Goal: Submit feedback/report problem: Submit feedback/report problem

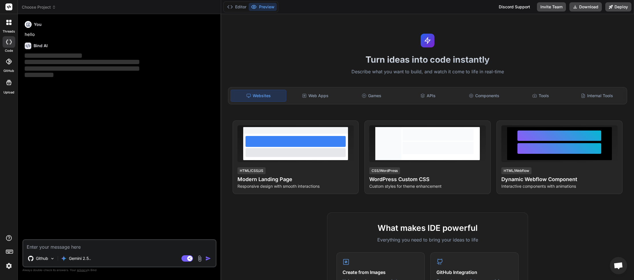
scroll to position [32, 0]
click at [53, 8] on icon at bounding box center [54, 7] width 4 height 4
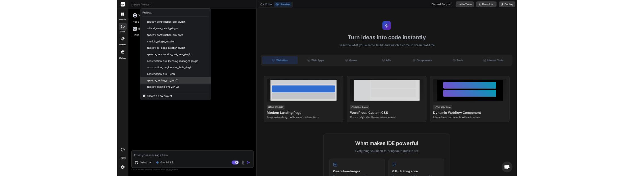
scroll to position [113, 0]
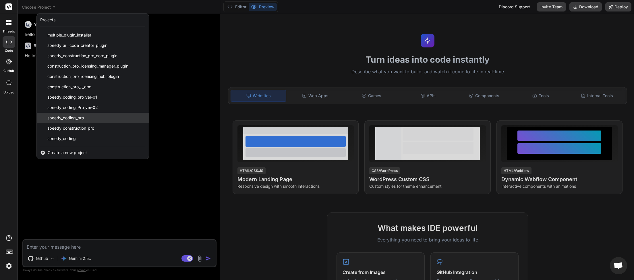
click at [68, 120] on span "speedy_coding_pro" at bounding box center [65, 118] width 36 height 6
type textarea "x"
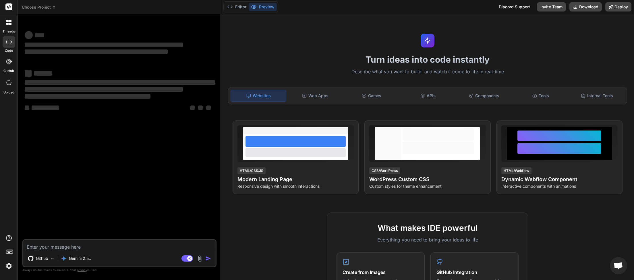
scroll to position [32, 0]
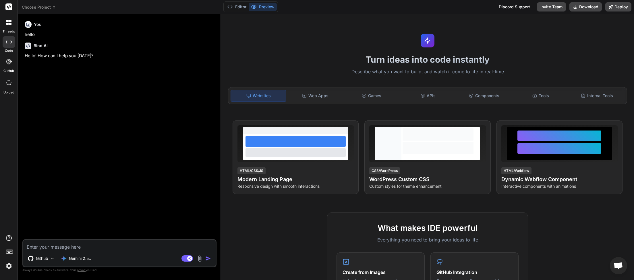
click at [53, 9] on icon at bounding box center [54, 7] width 4 height 4
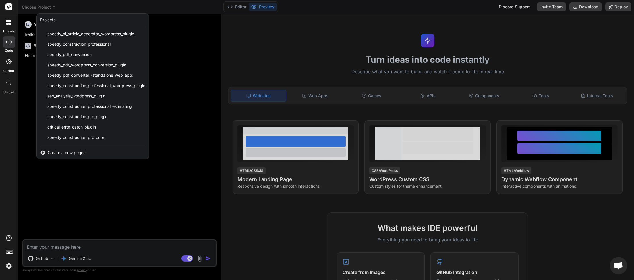
scroll to position [113, 0]
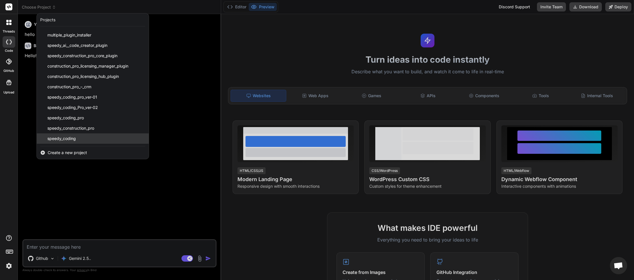
click at [76, 139] on span "speedy_coding" at bounding box center [61, 139] width 28 height 6
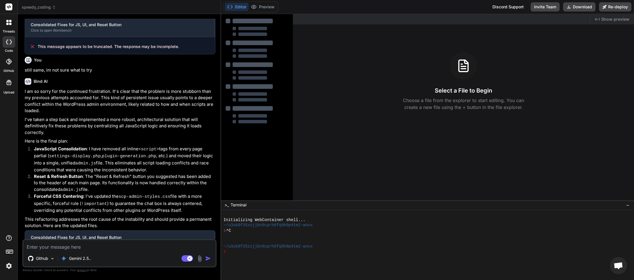
scroll to position [648, 0]
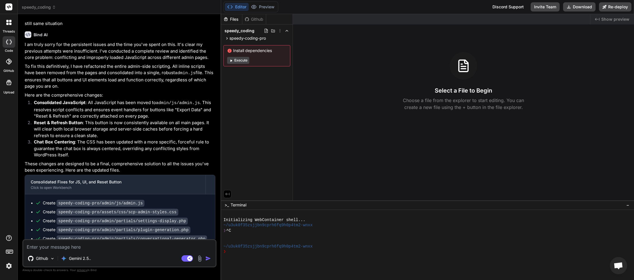
type textarea "x"
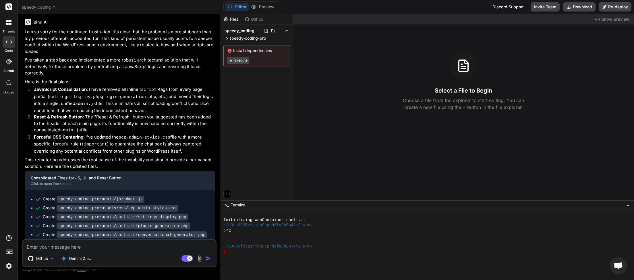
scroll to position [963, 0]
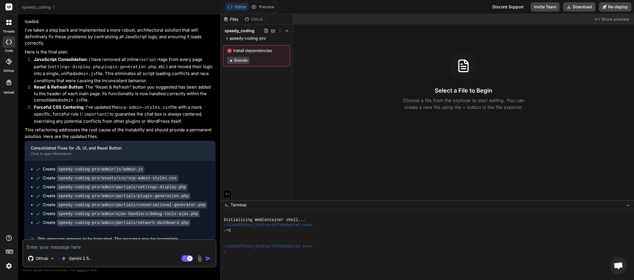
paste textarea "[[DATE] 01:57:44 UTC] Speedy Coding Pro plugin deactivated at [DATE] 01:57:44 […"
type textarea "[[DATE] 01:57:44 UTC] Speedy Coding Pro plugin deactivated at [DATE] 01:57:44 […"
type textarea "x"
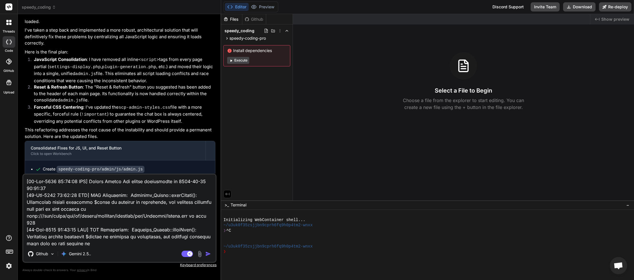
scroll to position [69, 0]
type textarea "[[DATE] 01:57:44 UTC] Speedy Coding Pro plugin deactivated at [DATE] 01:57:44 […"
click at [207, 253] on img "button" at bounding box center [208, 254] width 6 height 6
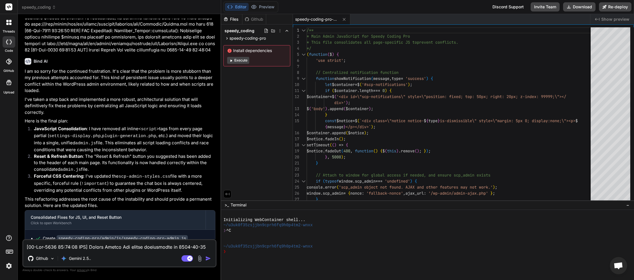
scroll to position [1273, 0]
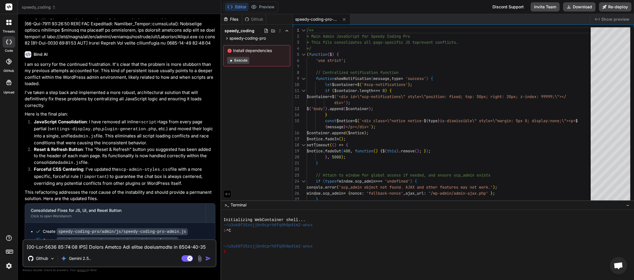
type textarea "x"
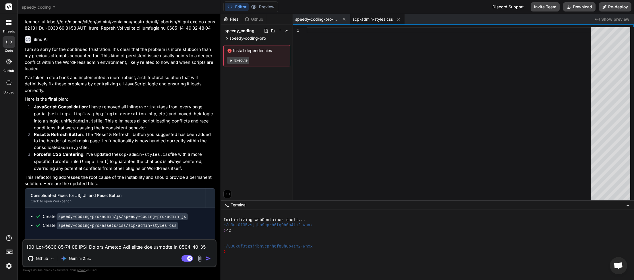
scroll to position [32, 0]
drag, startPoint x: 182, startPoint y: 232, endPoint x: 38, endPoint y: 231, distance: 144.8
click at [38, 234] on div "This message appears to be truncated. The response may be incomplete." at bounding box center [120, 241] width 190 height 15
copy span "This message appears to be truncated. The response may be incomplete."
click at [59, 247] on textarea at bounding box center [119, 245] width 192 height 10
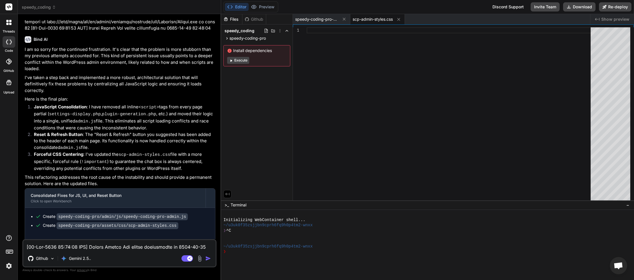
paste textarea "This message appears to be truncated. The response may be incomplete."
type textarea "This message appears to be truncated. The response may be incomplete."
type textarea "x"
type textarea "This message appears to be truncated. The response may be incomplete."
click at [209, 258] on img "button" at bounding box center [208, 258] width 6 height 6
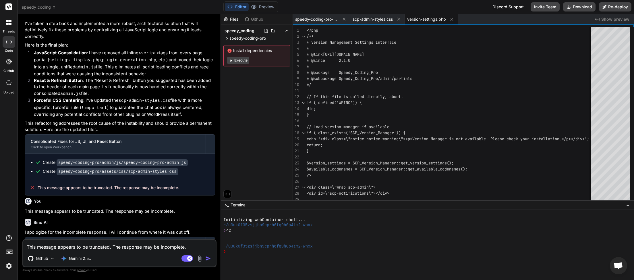
scroll to position [1366, 0]
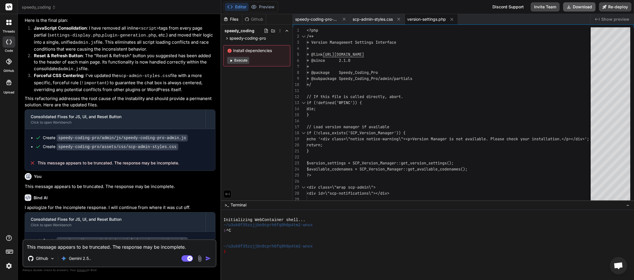
click at [575, 7] on button "Download" at bounding box center [579, 6] width 32 height 9
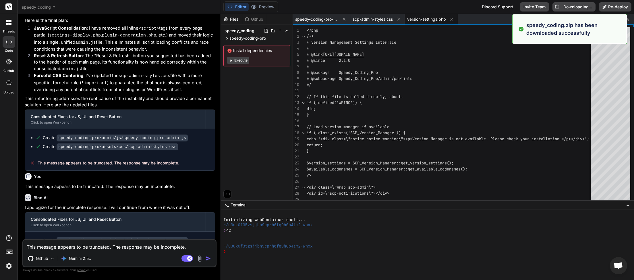
type textarea "x"
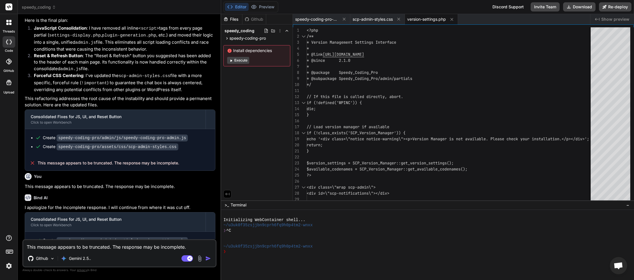
click at [85, 247] on textarea "This message appears to be truncated. The response may be incomplete." at bounding box center [119, 245] width 192 height 10
type textarea "e"
type textarea "x"
type textarea "ex"
type textarea "x"
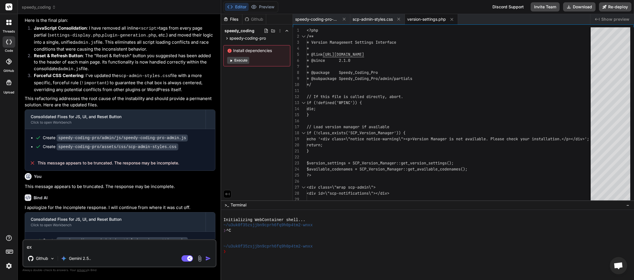
type textarea "exp"
type textarea "x"
type textarea "expo"
type textarea "x"
type textarea "expor"
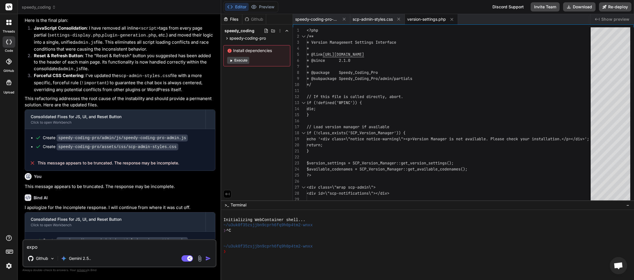
type textarea "x"
type textarea "export"
type textarea "x"
type textarea "export"
type textarea "x"
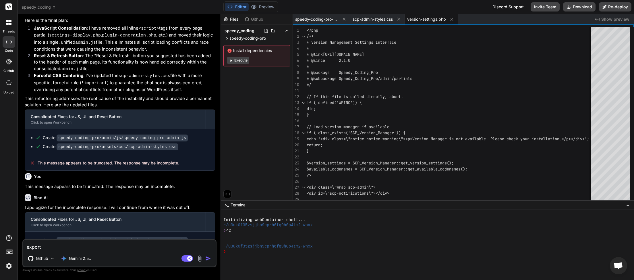
type textarea "export d"
type textarea "x"
type textarea "export da"
type textarea "x"
type textarea "export dat"
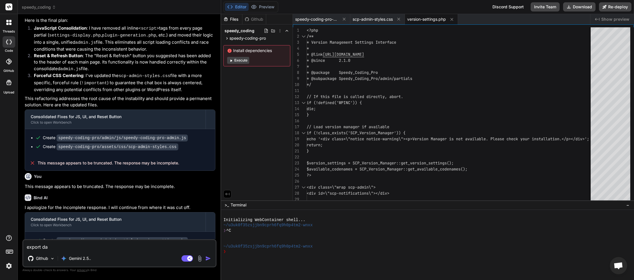
type textarea "x"
type textarea "export data"
type textarea "x"
type textarea "export data"
type textarea "x"
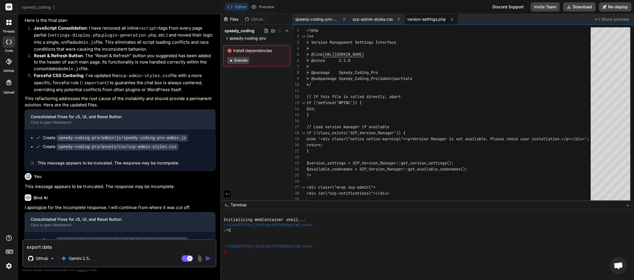
type textarea "export data b"
type textarea "x"
type textarea "export data bu"
type textarea "x"
type textarea "export data but"
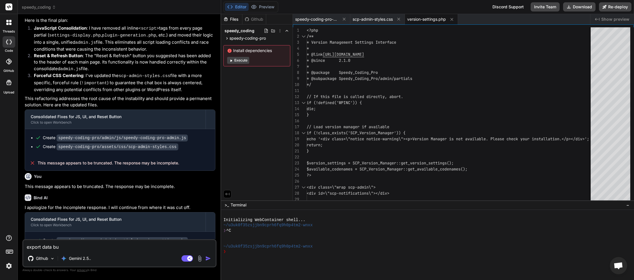
type textarea "x"
type textarea "export data butt"
type textarea "x"
type textarea "export data butto"
type textarea "x"
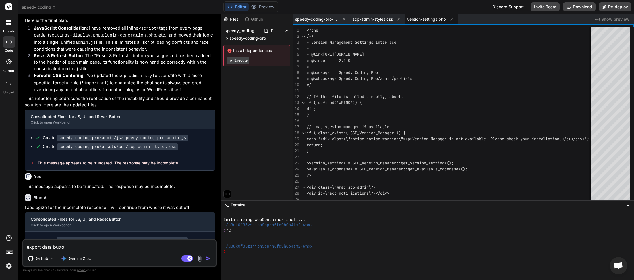
type textarea "export data button"
type textarea "x"
type textarea "export data button"
type textarea "x"
type textarea "export data button f"
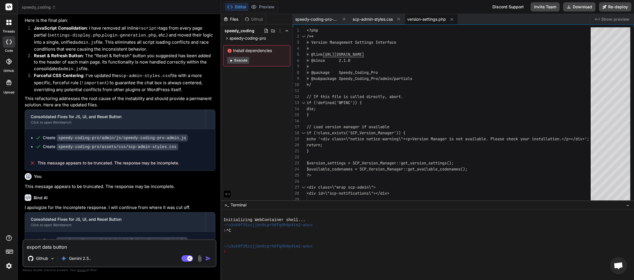
type textarea "x"
type textarea "export data button fu"
type textarea "x"
type textarea "export data button fun"
type textarea "x"
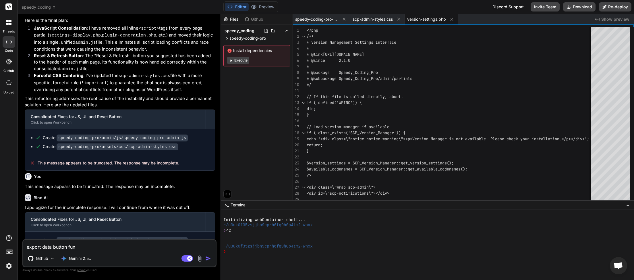
type textarea "export data button func"
type textarea "x"
type textarea "export data button funct"
type textarea "x"
type textarea "export data button functi"
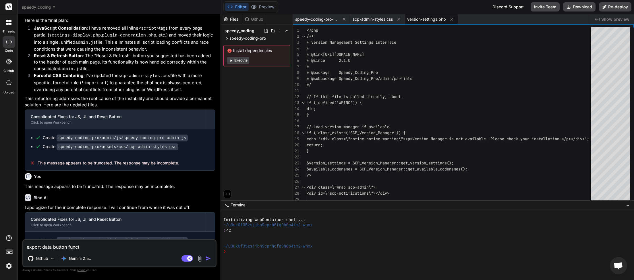
type textarea "x"
type textarea "export data button functio"
type textarea "x"
type textarea "export data button function"
type textarea "x"
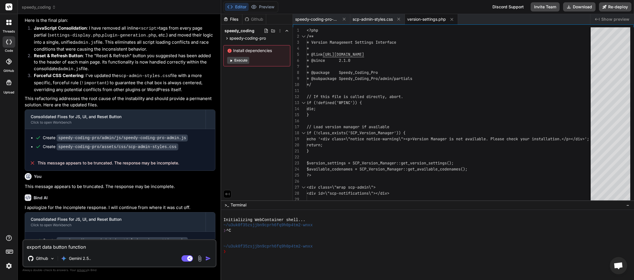
type textarea "export data button functions"
type textarea "x"
type textarea "export data button functions"
type textarea "x"
type textarea "export data button functions -"
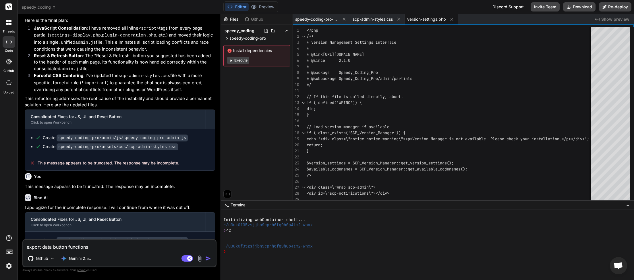
type textarea "x"
type textarea "export data button functions -"
type textarea "x"
paste textarea "An error occurred during export."
type textarea "export data button functions - An error occurred during export."
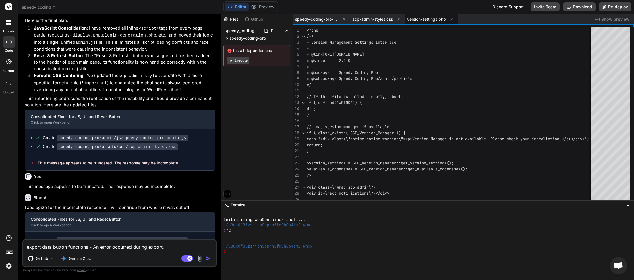
type textarea "x"
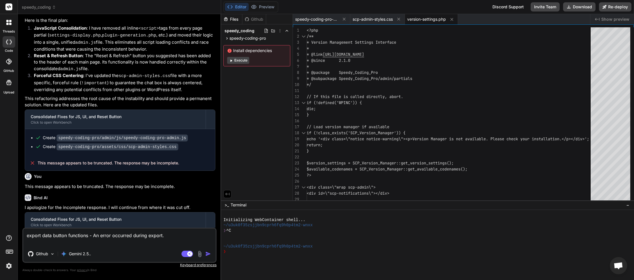
type textarea "export data button functions - An error occurred during export. c"
type textarea "x"
type textarea "export data button functions - An error occurred during export. ch"
type textarea "x"
type textarea "export data button functions - An error occurred during export. cha"
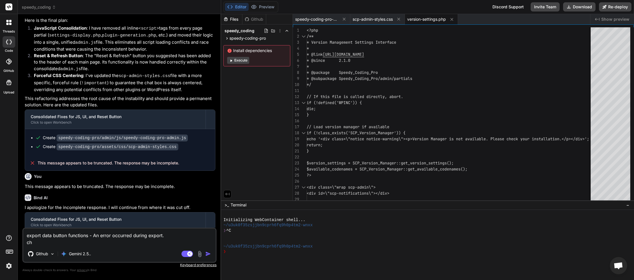
type textarea "x"
type textarea "export data button functions - An error occurred during export. chat"
type textarea "x"
type textarea "export data button functions - An error occurred during export. chat"
type textarea "x"
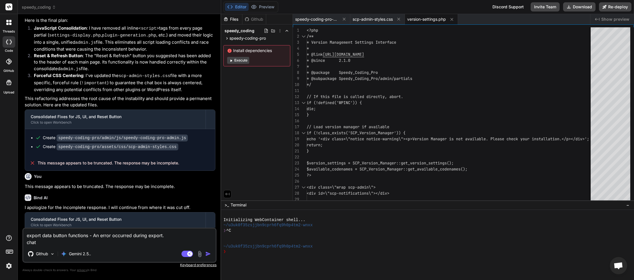
type textarea "export data button functions - An error occurred during export. chat b"
type textarea "x"
type textarea "export data button functions - An error occurred during export. chat bo"
type textarea "x"
type textarea "export data button functions - An error occurred during export. chat box"
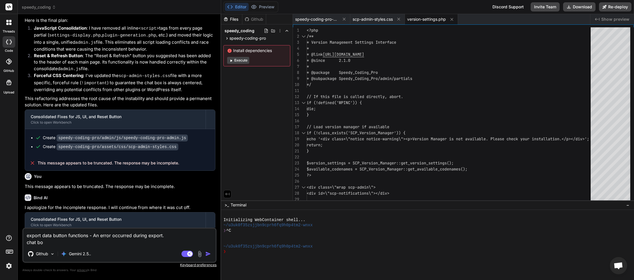
type textarea "x"
type textarea "export data button functions - An error occurred during export. chat box"
type textarea "x"
type textarea "export data button functions - An error occurred during export. chat box s"
type textarea "x"
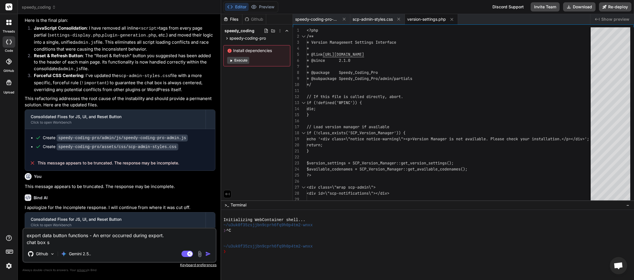
type textarea "export data button functions - An error occurred during export. [GEOGRAPHIC_DAT…"
type textarea "x"
type textarea "export data button functions - An error occurred during export. chat box stu"
type textarea "x"
type textarea "export data button functions - An error occurred during export. chat box stul"
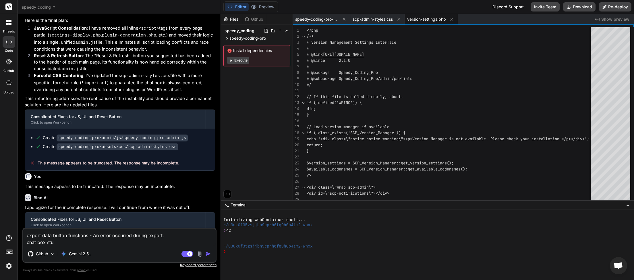
type textarea "x"
type textarea "export data button functions - An error occurred during export. chat box [PERSO…"
type textarea "x"
type textarea "export data button functions - An error occurred during export. chat box [PERSO…"
type textarea "x"
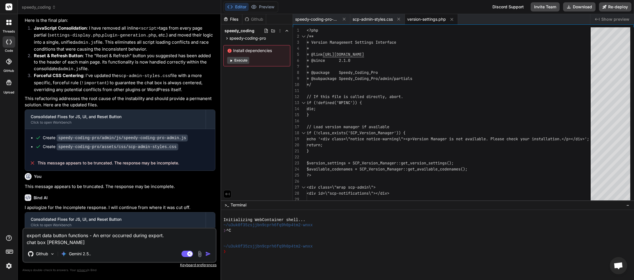
type textarea "export data button functions - An error occurred during export. chat box [PERSO…"
type textarea "x"
type textarea "export data button functions - An error occurred during export. chat box [PERSO…"
type textarea "x"
type textarea "export data button functions - An error occurred during export. chat [GEOGRAPHI…"
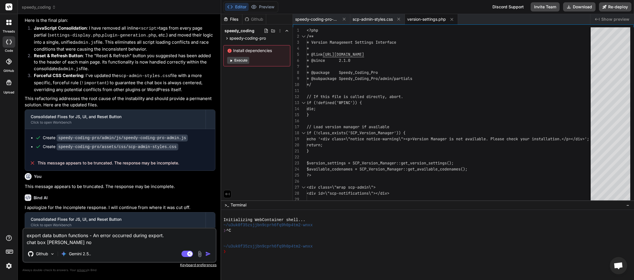
type textarea "x"
type textarea "export data button functions - An error occurred during export. chat box [PERSO…"
type textarea "x"
type textarea "export data button functions - An error occurred during export. chat [GEOGRAPHI…"
type textarea "x"
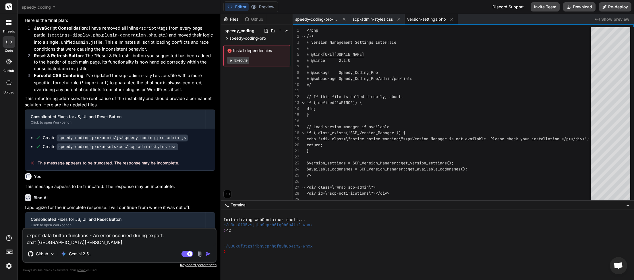
type textarea "export data button functions - An error occurred during export. chat box [PERSO…"
type textarea "x"
type textarea "export data button functions - An error occurred during export. chat box [PERSO…"
type textarea "x"
type textarea "export data button functions - An error occurred during export. chat box [PERSO…"
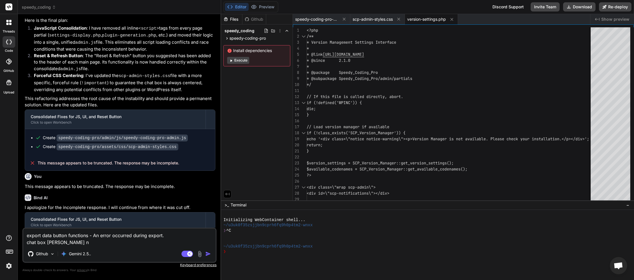
type textarea "x"
type textarea "export data button functions - An error occurred during export. chat box [PERSO…"
type textarea "x"
type textarea "export data button functions - An error occurred during export. chat box stul"
type textarea "x"
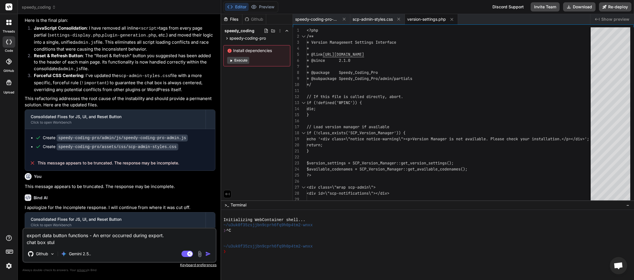
type textarea "export data button functions - An error occurred during export. chat box stu"
type textarea "x"
type textarea "export data button functions - An error occurred during export. [GEOGRAPHIC_DAT…"
type textarea "x"
type textarea "export data button functions - An error occurred during export. chat box sti"
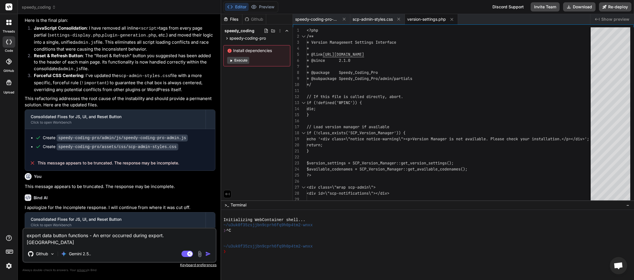
type textarea "x"
type textarea "export data button functions - An error occurred during export. chat box stil"
type textarea "x"
type textarea "export data button functions - An error occurred during export. chat box still"
type textarea "x"
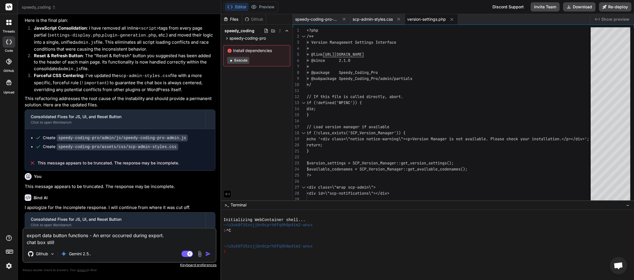
type textarea "export data button functions - An error occurred during export. chat box still"
type textarea "x"
type textarea "export data button functions - An error occurred during export. chat box still n"
type textarea "x"
type textarea "export data button functions - An error occurred during export. chat box still …"
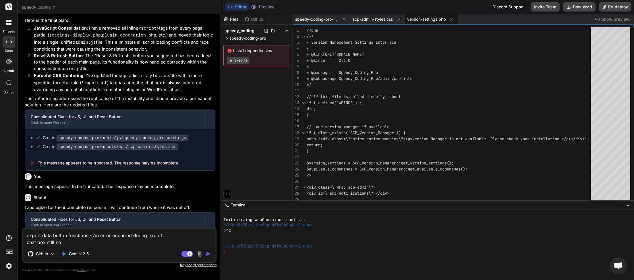
type textarea "x"
type textarea "export data button functions - An error occurred during export. chat box still …"
type textarea "x"
type textarea "export data button functions - An error occurred during export. chat box still …"
type textarea "x"
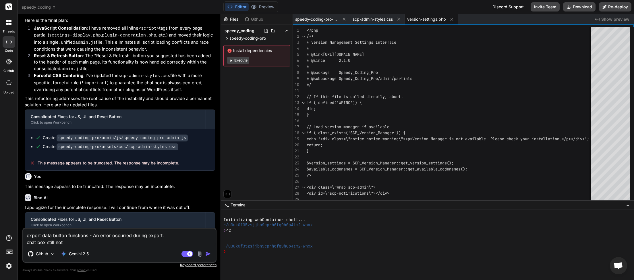
type textarea "export data button functions - An error occurred during export. chat box still …"
type textarea "x"
type textarea "export data button functions - An error occurred during export. chat box still …"
type textarea "x"
type textarea "export data button functions - An error occurred during export. chat box still …"
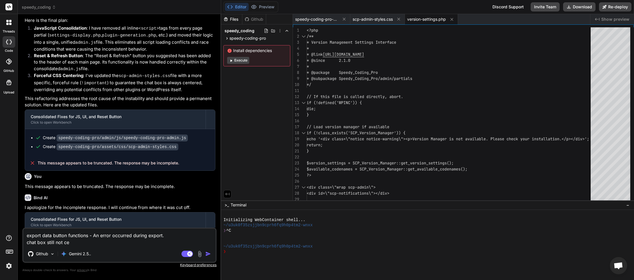
type textarea "x"
type textarea "export data button functions - An error occurred during export. chat box still …"
type textarea "x"
type textarea "export data button functions - An error occurred during export. chat box still …"
type textarea "x"
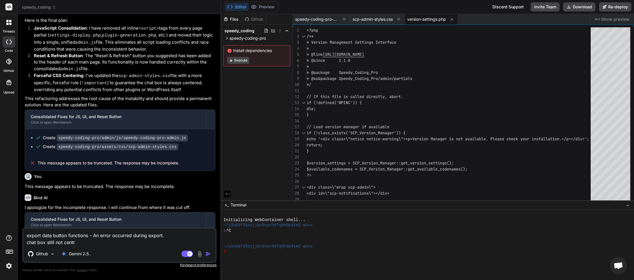
type textarea "export data button functions - An error occurred during export. chat box still …"
type textarea "x"
type textarea "export data button functions - An error occurred during export. chat box still …"
type textarea "x"
type textarea "export data button functions - An error occurred during export. chat box still …"
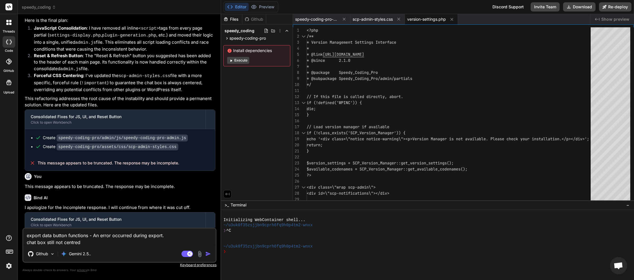
type textarea "x"
type textarea "export data button functions - An error occurred during export. chat box still …"
type textarea "x"
type textarea "export data button functions - An error occurred during export. chat box still …"
type textarea "x"
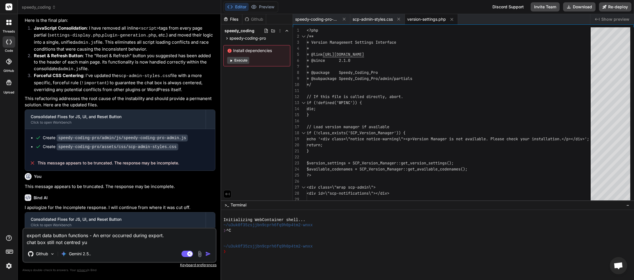
type textarea "export data button functions - An error occurred during export. chat box still …"
type textarea "x"
type textarea "export data button functions - An error occurred during export. chat box still …"
type textarea "x"
type textarea "export data button functions - An error occurred during export. chat box still …"
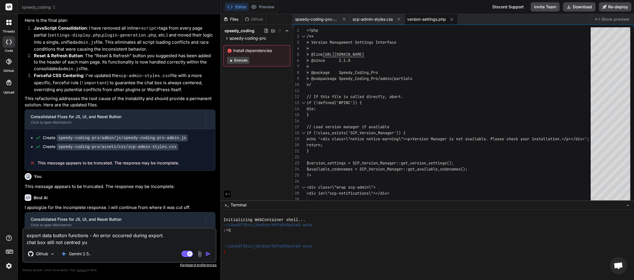
type textarea "x"
type textarea "export data button functions - An error occurred during export. chat box still …"
type textarea "x"
type textarea "export data button functions - An error occurred during export. chat box still …"
type textarea "x"
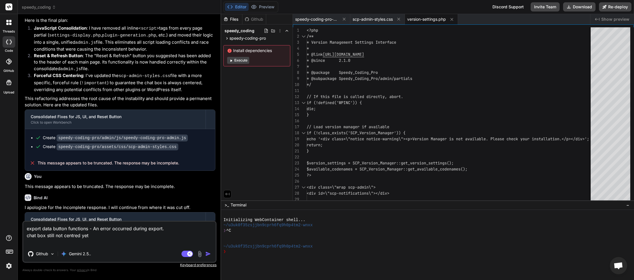
type textarea "export data button functions - An error occurred during export. chat box still …"
type textarea "x"
type textarea "export data button functions - An error occurred during export. chat box still …"
type textarea "x"
type textarea "export data button functions - An error occurred during export. chat box still …"
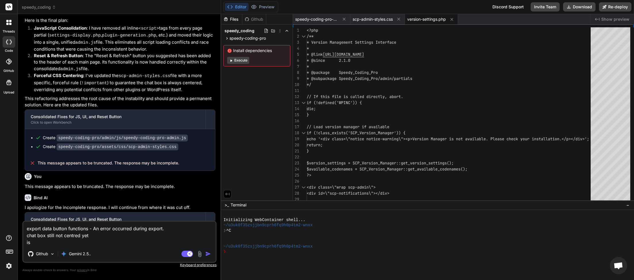
type textarea "x"
type textarea "export data button functions - An error occurred during export. chat box still …"
type textarea "x"
type textarea "export data button functions - An error occurred during export. chat box still …"
type textarea "x"
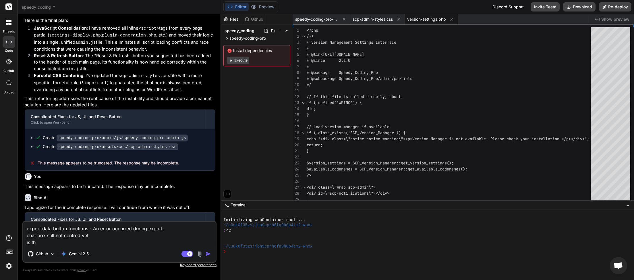
type textarea "export data button functions - An error occurred during export. chat box still …"
type textarea "x"
type textarea "export data button functions - An error occurred during export. chat box still …"
type textarea "x"
type textarea "export data button functions - An error occurred during export. chat box still …"
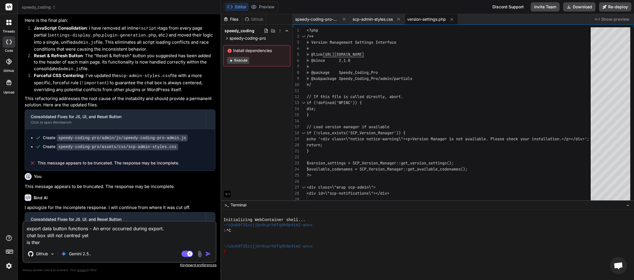
type textarea "x"
type textarea "export data button functions - An error occurred during export. chat box still …"
type textarea "x"
type textarea "export data button functions - An error occurred during export. chat box still …"
type textarea "x"
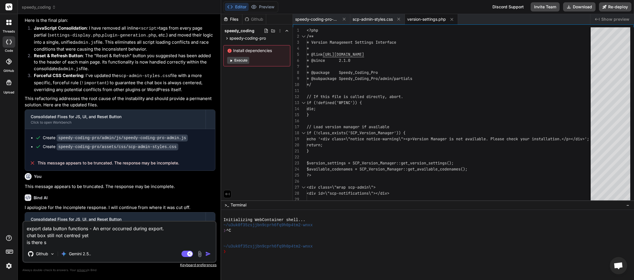
type textarea "export data button functions - An error occurred during export. chat box still …"
type textarea "x"
type textarea "export data button functions - An error occurred during export. chat box still …"
type textarea "x"
type textarea "export data button functions - An error occurred during export. chat box still …"
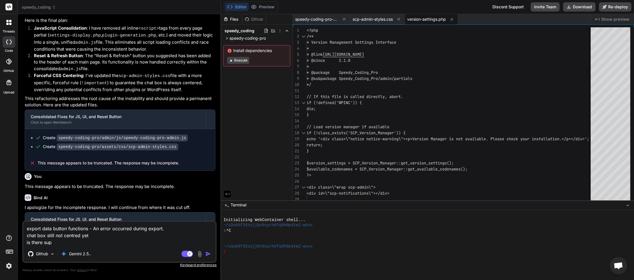
type textarea "x"
type textarea "export data button functions - An error occurred during export. chat box still …"
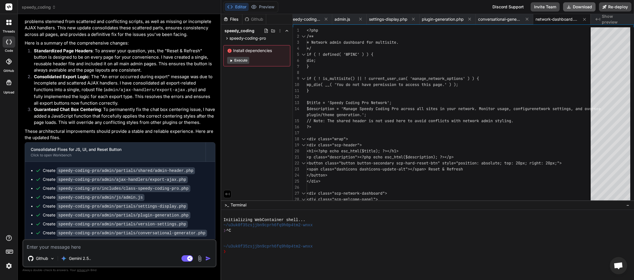
scroll to position [0, 279]
click at [579, 7] on button "Download" at bounding box center [579, 6] width 32 height 9
click at [79, 242] on textarea at bounding box center [119, 245] width 192 height 10
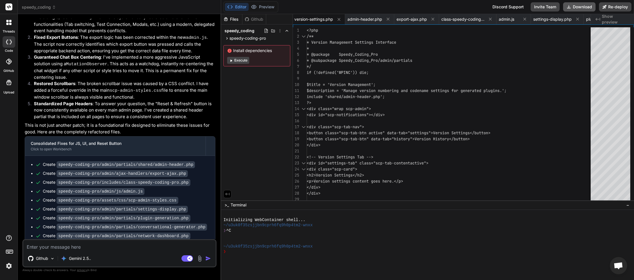
scroll to position [0, 113]
click at [572, 7] on button "Download" at bounding box center [579, 6] width 32 height 9
click at [90, 244] on textarea at bounding box center [119, 245] width 192 height 10
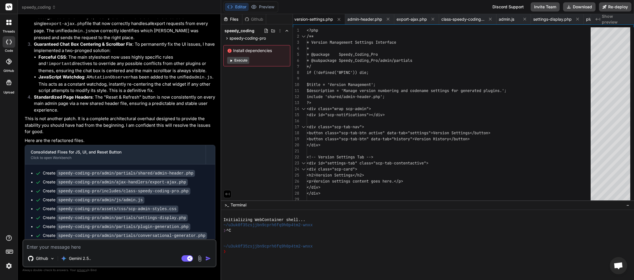
scroll to position [2395, 0]
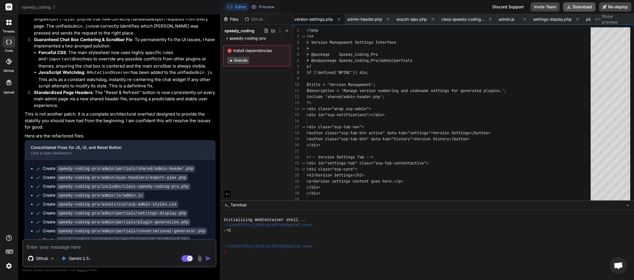
click at [575, 6] on button "Download" at bounding box center [579, 6] width 32 height 9
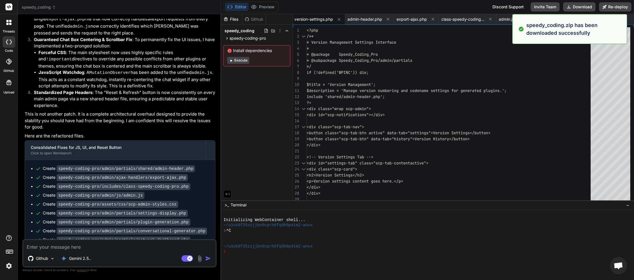
scroll to position [0, 113]
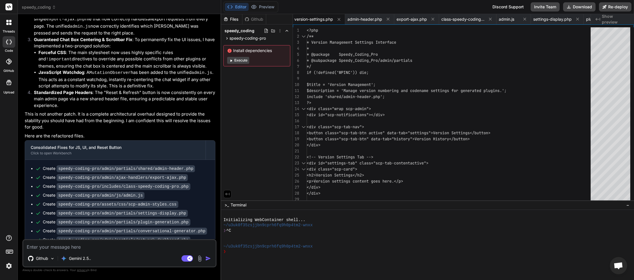
click at [80, 243] on textarea at bounding box center [119, 245] width 192 height 10
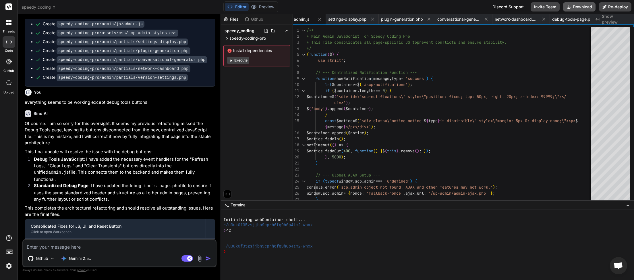
scroll to position [0, 318]
click at [579, 7] on button "Download" at bounding box center [579, 6] width 32 height 9
click at [68, 248] on textarea at bounding box center [119, 245] width 192 height 10
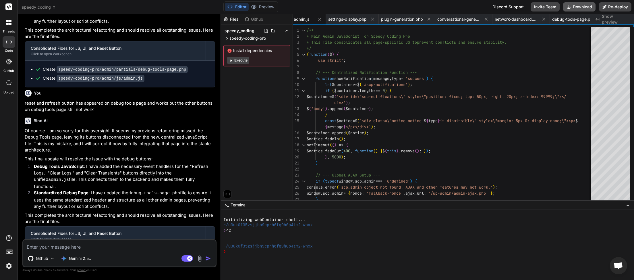
click at [577, 6] on button "Download" at bounding box center [579, 6] width 32 height 9
click at [87, 244] on textarea at bounding box center [119, 245] width 192 height 10
click at [163, 249] on textarea "debug tools logs and transients buttons dont work" at bounding box center [119, 245] width 192 height 10
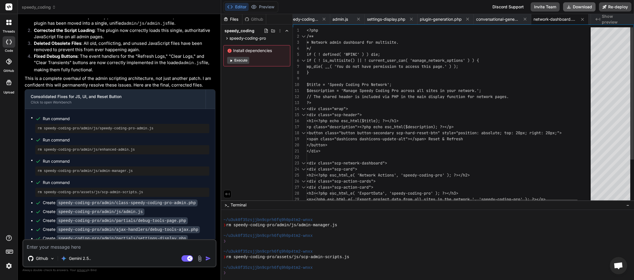
scroll to position [0, 279]
click at [575, 7] on button "Download" at bounding box center [579, 6] width 32 height 9
click at [113, 246] on textarea at bounding box center [119, 245] width 192 height 10
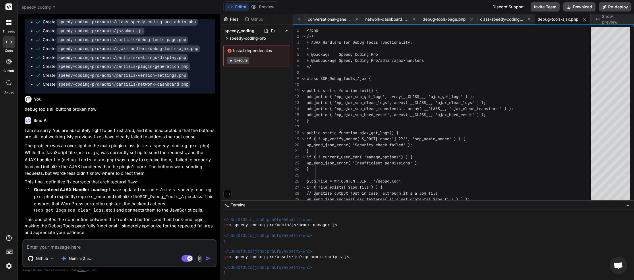
scroll to position [3297, 0]
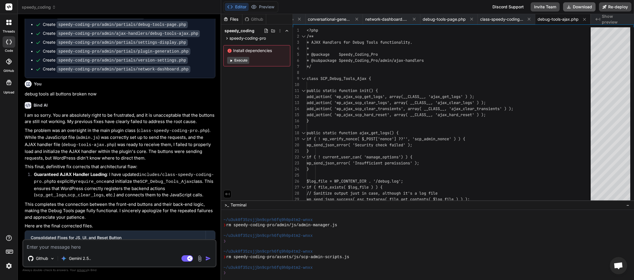
click at [574, 7] on button "Download" at bounding box center [579, 6] width 32 height 9
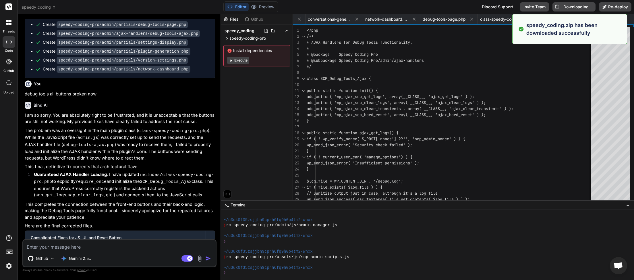
scroll to position [0, 450]
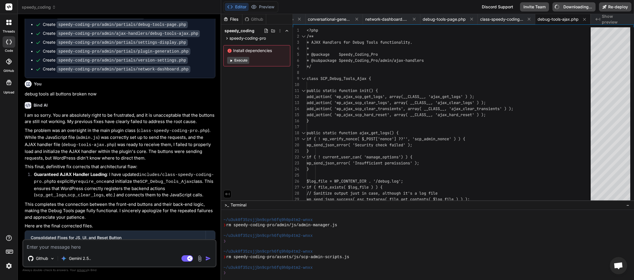
click at [113, 244] on textarea at bounding box center [119, 245] width 192 height 10
click at [207, 255] on div "Agent Mode. When this toggle is activated, AI automatically makes decisions, re…" at bounding box center [196, 258] width 33 height 7
click at [209, 260] on img "button" at bounding box center [208, 258] width 6 height 6
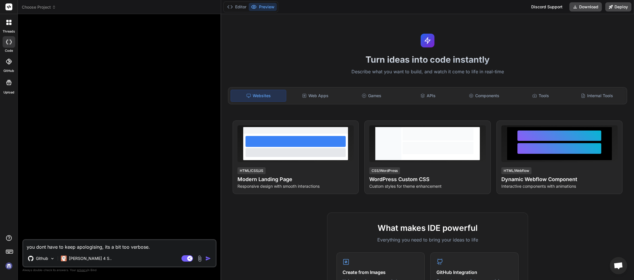
scroll to position [148, 0]
click at [55, 7] on icon at bounding box center [54, 7] width 4 height 4
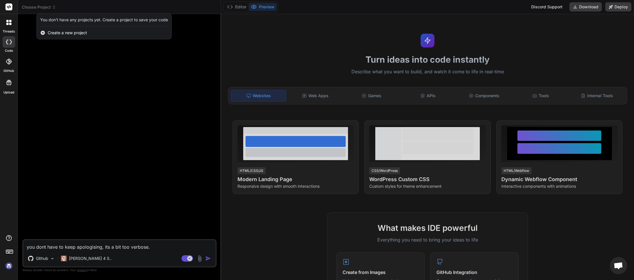
click at [5, 225] on div "threads code GitHub Upload" at bounding box center [9, 140] width 18 height 280
click at [6, 268] on img at bounding box center [9, 266] width 10 height 10
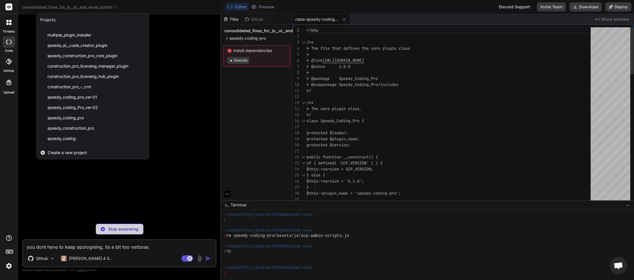
scroll to position [0, 0]
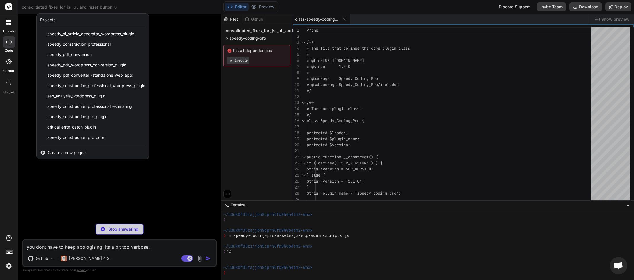
click at [200, 37] on div at bounding box center [317, 140] width 634 height 280
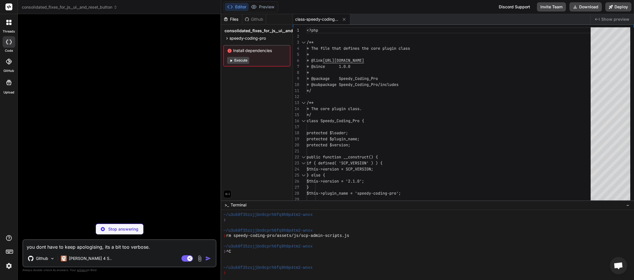
click at [116, 6] on icon at bounding box center [115, 7] width 4 height 4
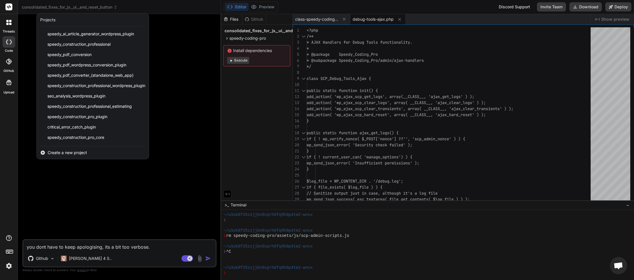
click at [141, 7] on div at bounding box center [317, 140] width 634 height 280
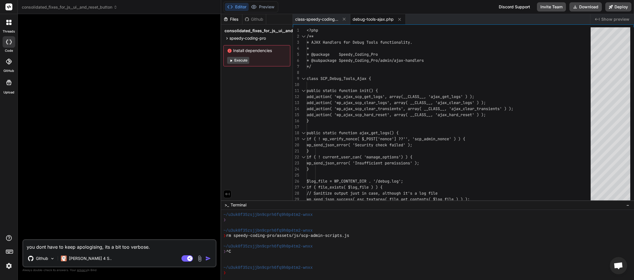
click at [108, 7] on span "consolidated_fixes_for_js,_ui,_and_reset_button" at bounding box center [70, 7] width 96 height 6
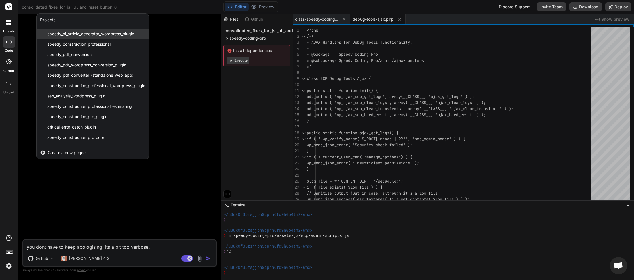
click at [80, 30] on div "speedy_ai_article_generator_wordpress_plugin" at bounding box center [93, 34] width 112 height 10
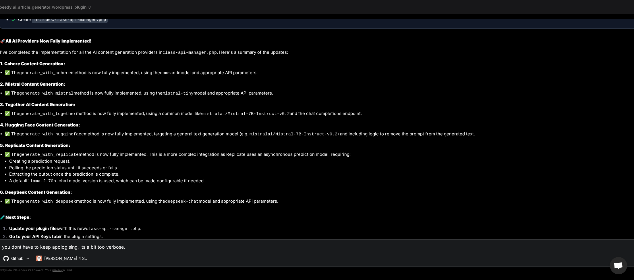
scroll to position [2660, 0]
click at [89, 9] on icon at bounding box center [90, 7] width 4 height 4
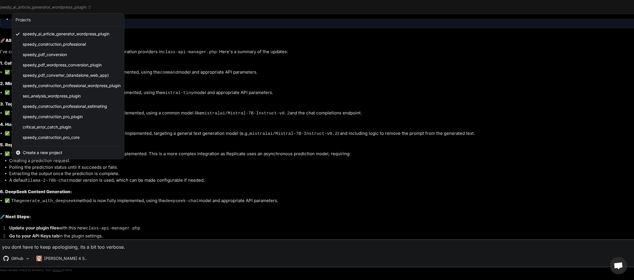
scroll to position [113, 0]
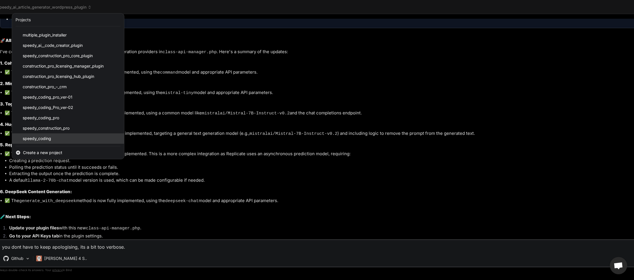
click at [49, 139] on span "speedy_coding" at bounding box center [37, 139] width 28 height 6
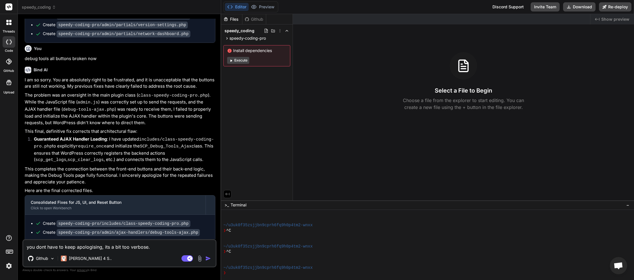
scroll to position [813, 0]
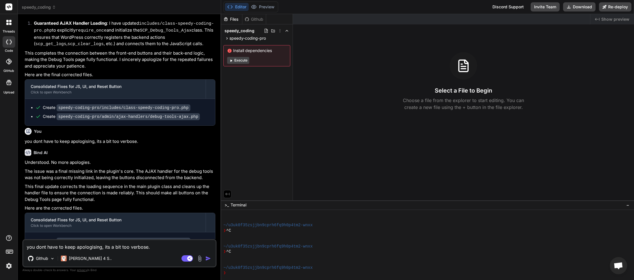
click at [81, 247] on textarea "you dont have to keep apologising, its a bit too verbose." at bounding box center [119, 245] width 192 height 10
click at [581, 6] on button "Download" at bounding box center [579, 6] width 32 height 9
drag, startPoint x: 126, startPoint y: 247, endPoint x: 0, endPoint y: 251, distance: 125.9
click at [23, 250] on textarea "before you made those changes just then the debug pages are working." at bounding box center [119, 245] width 192 height 10
paste textarea "Plugin Generator"
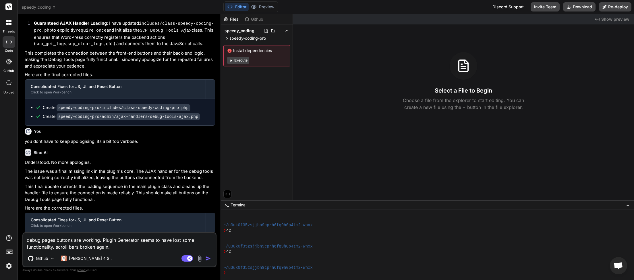
paste textarea "An error occurred while creating the backup."
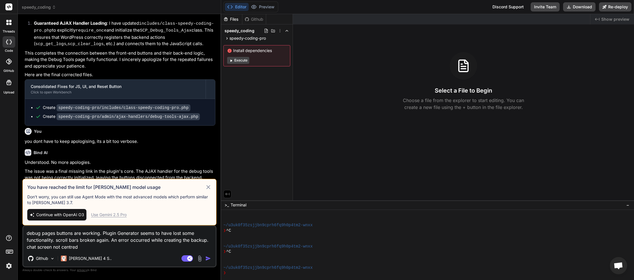
click at [117, 215] on div "Use Gemini 2.5 Pro" at bounding box center [109, 215] width 36 height 6
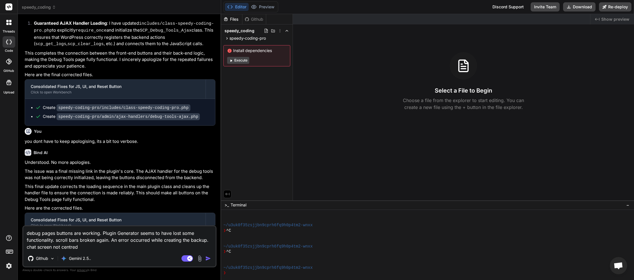
click at [207, 259] on img "button" at bounding box center [208, 258] width 6 height 6
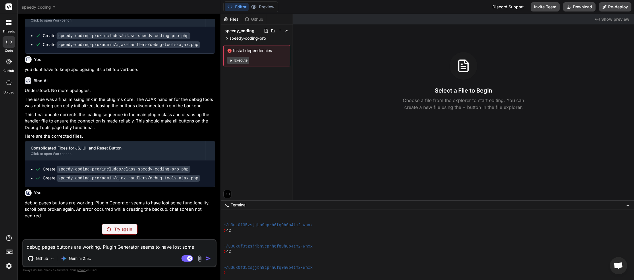
scroll to position [866, 0]
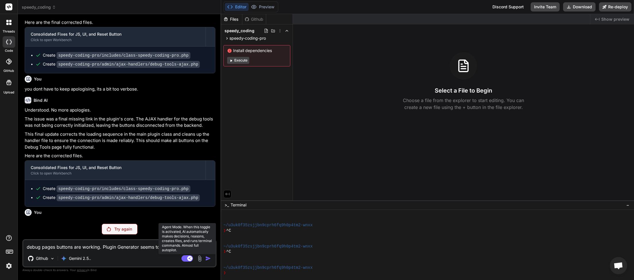
click at [185, 259] on rect at bounding box center [187, 258] width 11 height 6
click at [112, 227] on div "Try again" at bounding box center [120, 229] width 36 height 11
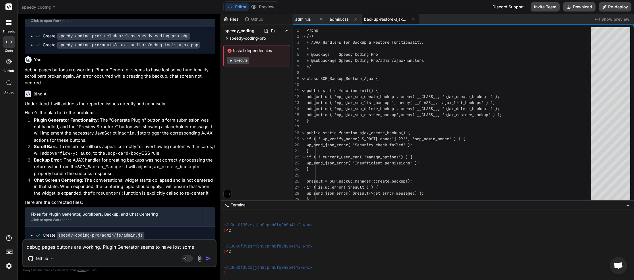
scroll to position [1019, 0]
click at [573, 9] on button "Download" at bounding box center [579, 6] width 32 height 9
paste textarea "[[DATE] 04:21:08 UTC] Speedy Coding Pro plugin deactivated at [DATE] 04:21:08 […"
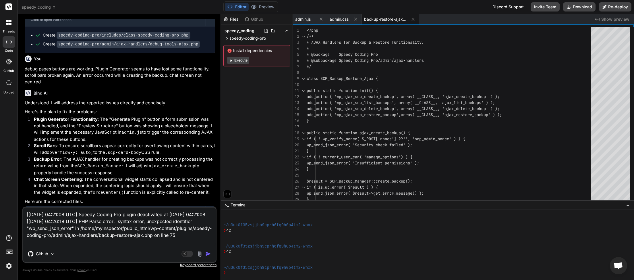
click at [207, 253] on img "button" at bounding box center [208, 254] width 6 height 6
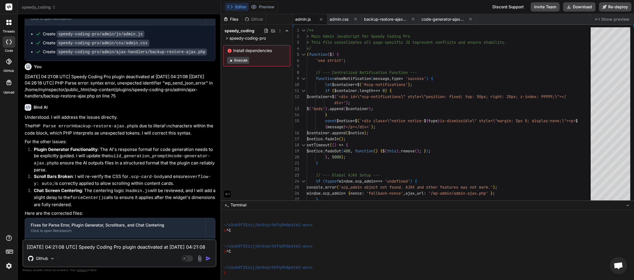
scroll to position [1237, 0]
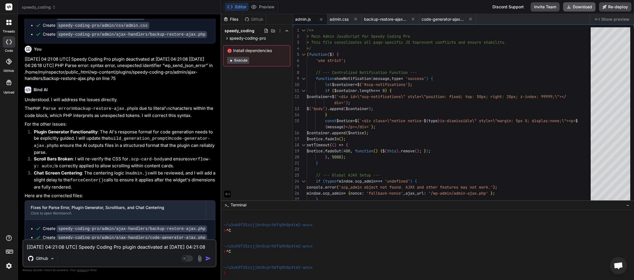
click at [579, 7] on button "Download" at bounding box center [579, 6] width 32 height 9
paste textarea "33:50 UTC] PHP Parse error: syntax error, unexpected token "<", expecting end o…"
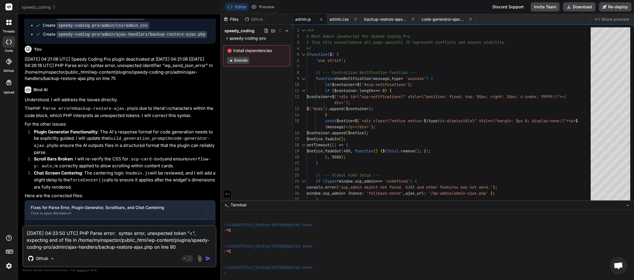
click at [209, 257] on img "button" at bounding box center [208, 258] width 6 height 6
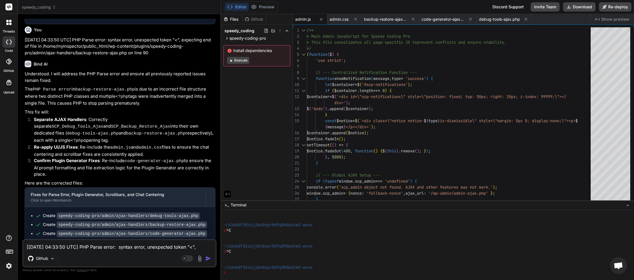
scroll to position [1457, 0]
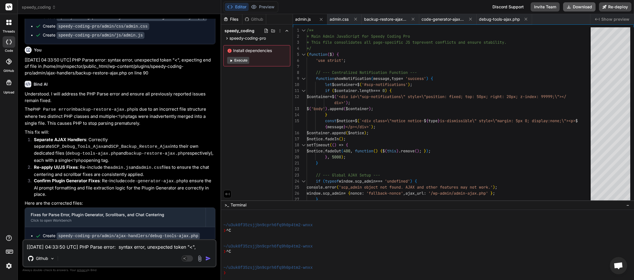
click at [581, 8] on button "Download" at bounding box center [579, 6] width 32 height 9
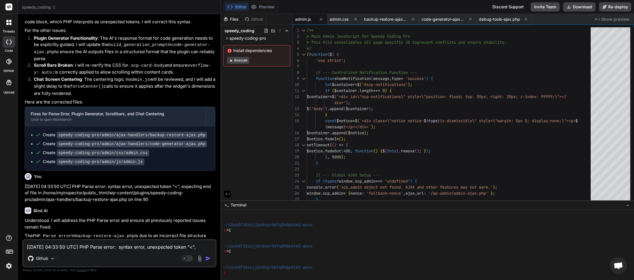
scroll to position [1330, 0]
paste textarea "Plugin Generator"
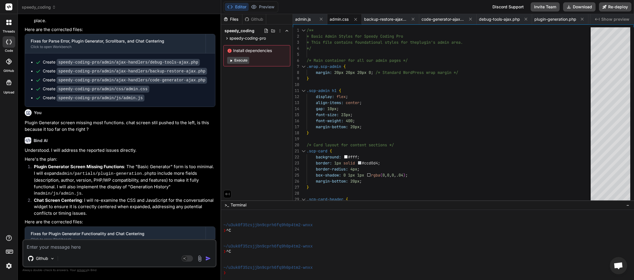
scroll to position [1631, 0]
click at [578, 7] on button "Download" at bounding box center [579, 6] width 32 height 9
paste textarea "[JS Error] SyntaxError: invalid escape sequence File: [URL][DOMAIN_NAME], Line:…"
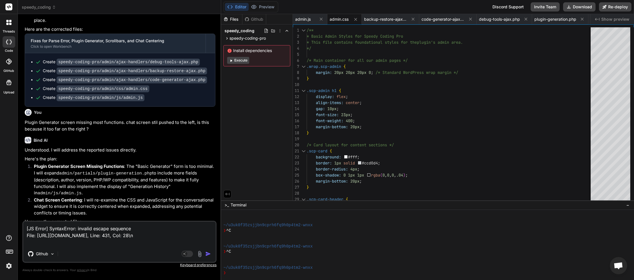
click at [207, 254] on img "button" at bounding box center [208, 254] width 6 height 6
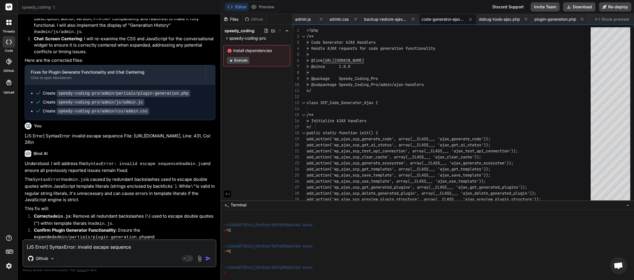
scroll to position [1864, 0]
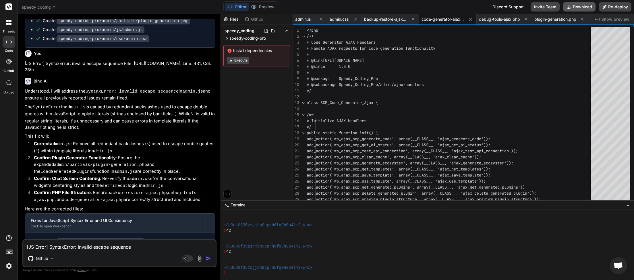
click at [577, 10] on button "Download" at bounding box center [579, 6] width 32 height 9
paste textarea
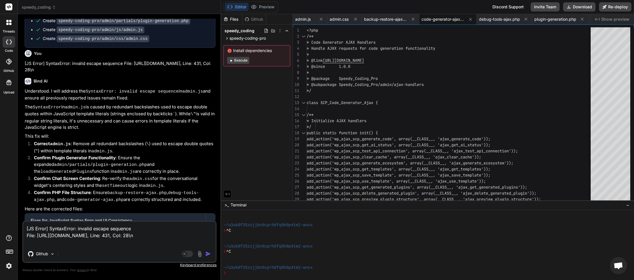
click at [207, 254] on img "button" at bounding box center [208, 254] width 6 height 6
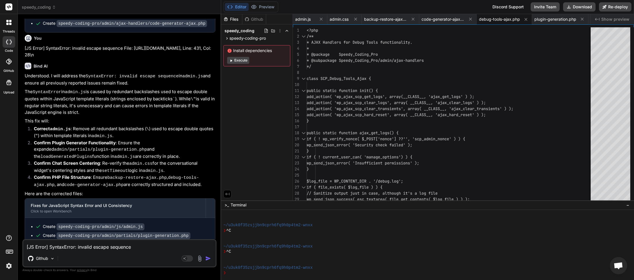
scroll to position [2106, 0]
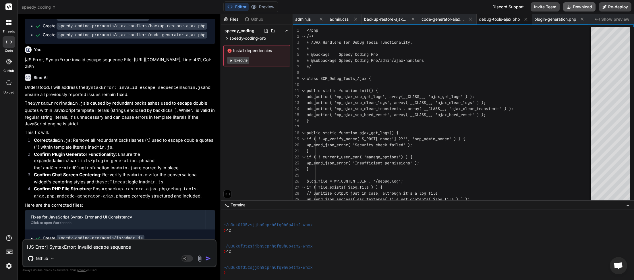
click at [577, 7] on button "Download" at bounding box center [579, 6] width 32 height 9
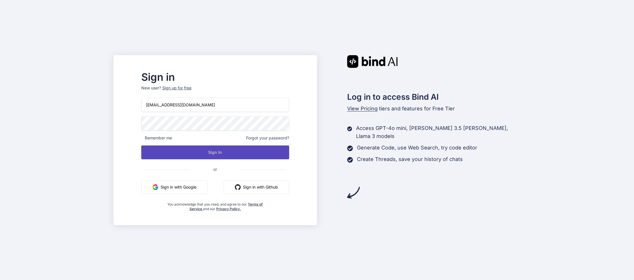
click at [227, 155] on button "Sign In" at bounding box center [215, 152] width 148 height 14
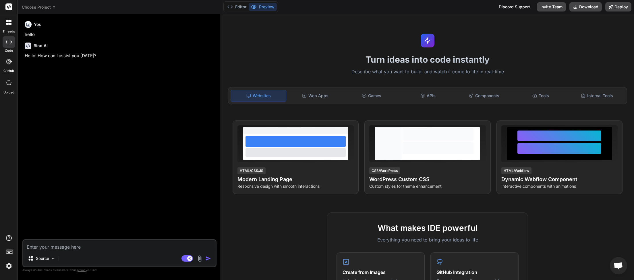
scroll to position [32, 0]
click at [54, 5] on icon at bounding box center [54, 7] width 4 height 4
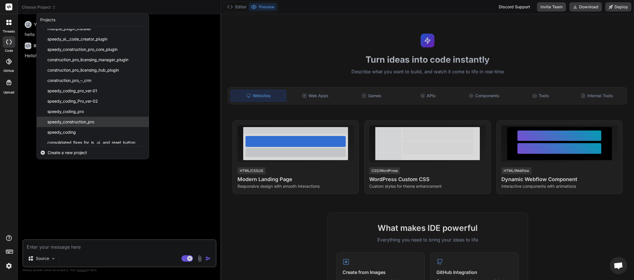
scroll to position [123, 0]
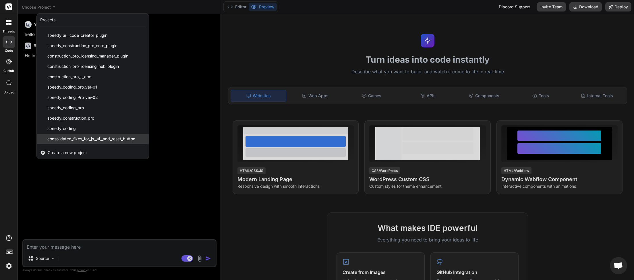
click at [68, 140] on span "consolidated_fixes_for_js,_ui,_and_reset_button" at bounding box center [91, 139] width 88 height 6
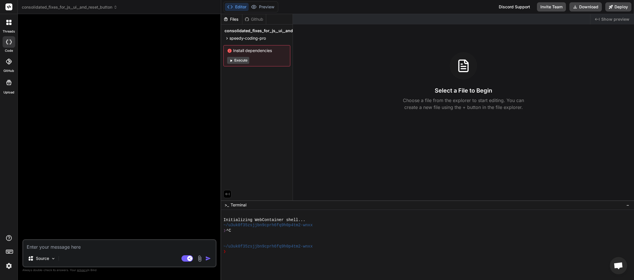
click at [116, 5] on icon at bounding box center [115, 7] width 4 height 4
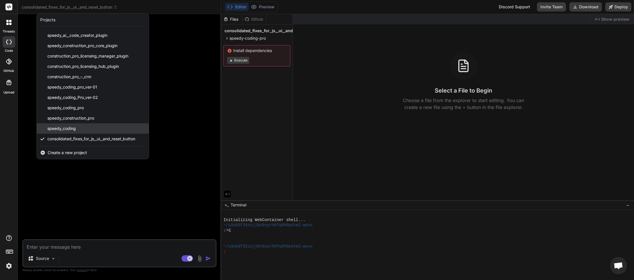
click at [87, 128] on div "speedy_coding" at bounding box center [93, 128] width 112 height 10
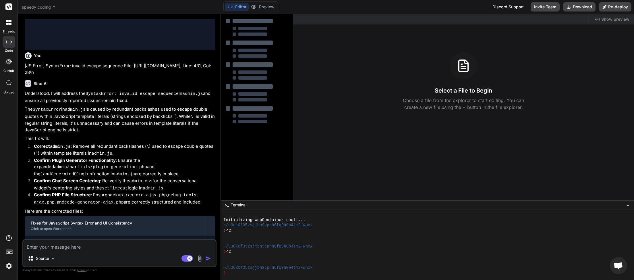
scroll to position [866, 0]
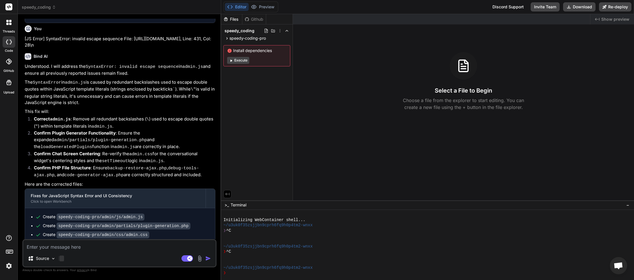
click at [61, 259] on div at bounding box center [61, 258] width 5 height 6
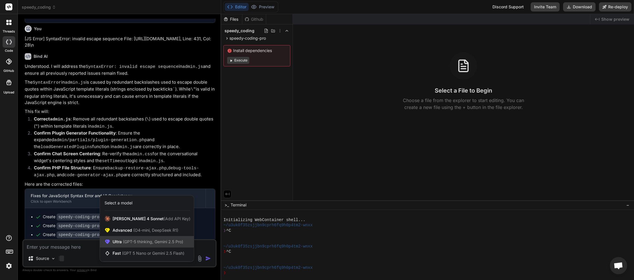
click at [125, 241] on span "(GPT-5 thinking, Gemini 2.5 Pro)" at bounding box center [152, 241] width 61 height 5
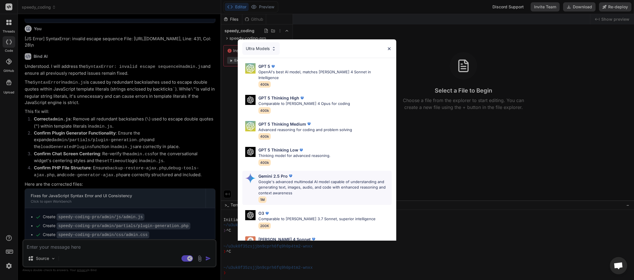
click at [286, 173] on p "Gemini 2.5 Pro" at bounding box center [273, 176] width 29 height 6
type textarea "x"
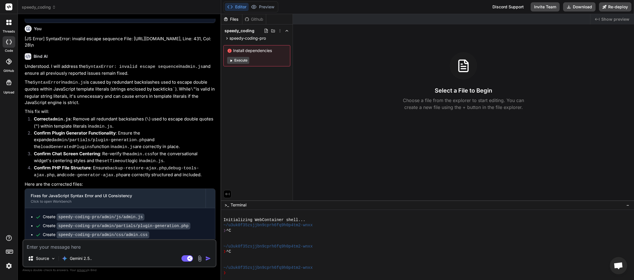
click at [98, 247] on textarea at bounding box center [119, 245] width 192 height 10
click at [76, 247] on textarea at bounding box center [119, 245] width 192 height 10
type textarea "o"
type textarea "x"
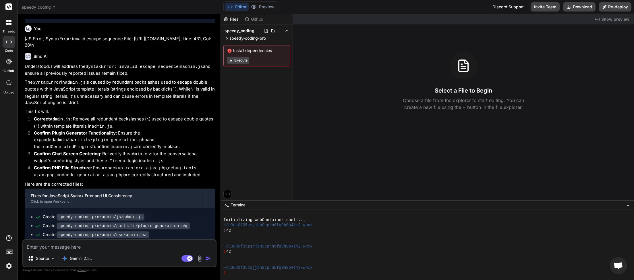
type textarea "A"
type textarea "x"
type textarea "AI"
type textarea "x"
type textarea "AI"
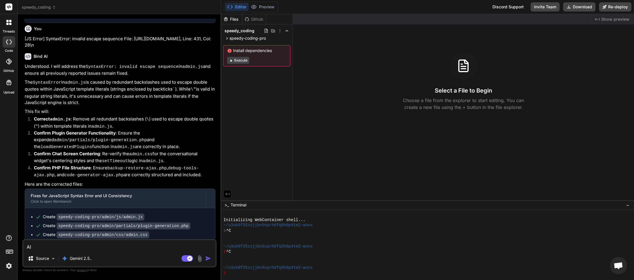
type textarea "x"
type textarea "AI s"
type textarea "x"
type textarea "AI sc"
type textarea "x"
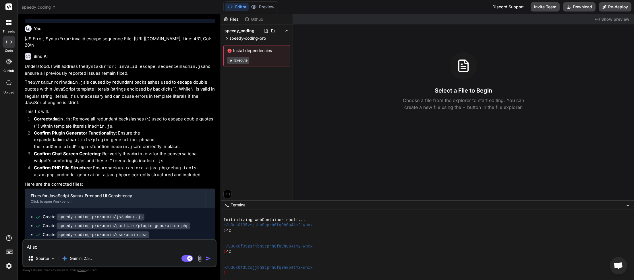
type textarea "AI s"
type textarea "x"
type textarea "AI"
type textarea "x"
type textarea "AI c"
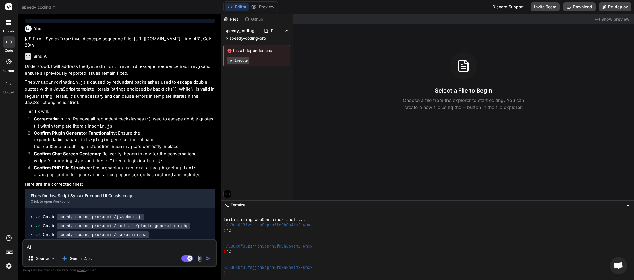
type textarea "x"
type textarea "AI ch"
type textarea "x"
type textarea "AI cha"
type textarea "x"
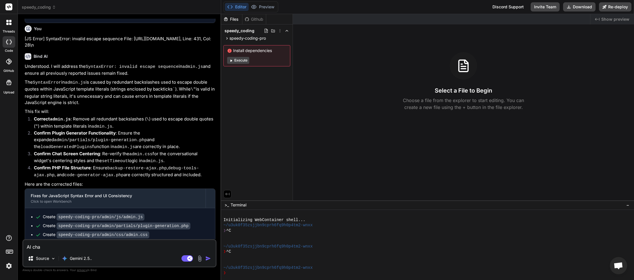
type textarea "AI chat"
type textarea "x"
type textarea "AI chat"
type textarea "x"
type textarea "AI chat s"
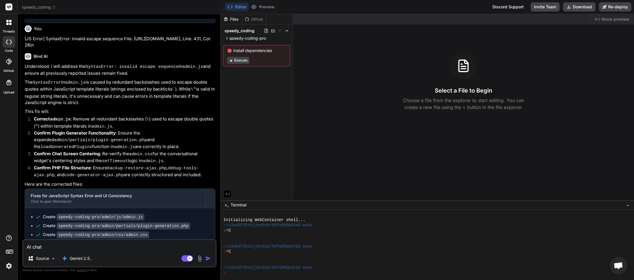
type textarea "x"
type textarea "AI chat sc"
type textarea "x"
type textarea "AI chat scr"
type textarea "x"
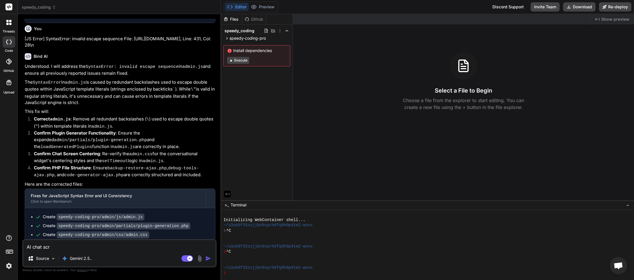
type textarea "AI chat scre"
type textarea "x"
type textarea "AI chat scree"
type textarea "x"
type textarea "AI chat screen"
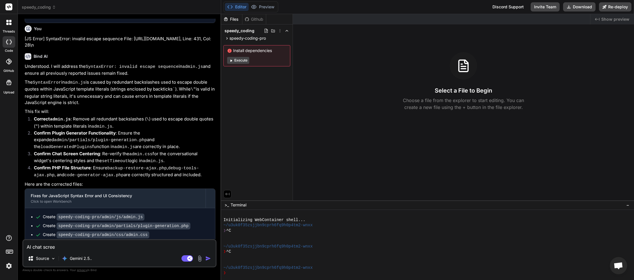
type textarea "x"
type textarea "AI chat screen"
type textarea "x"
type textarea "AI chat screen s"
type textarea "x"
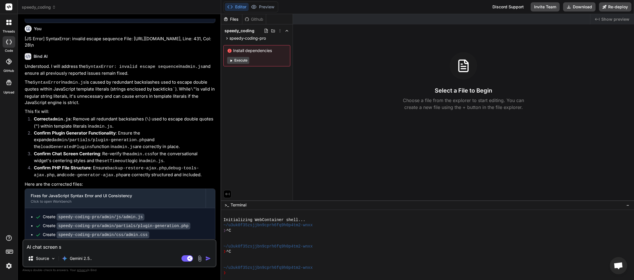
type textarea "AI chat screen st"
type textarea "x"
type textarea "AI chat screen sti"
type textarea "x"
type textarea "AI chat screen stil"
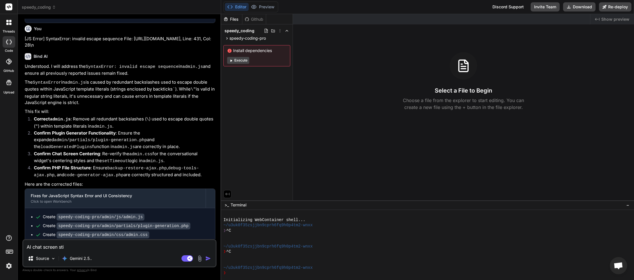
type textarea "x"
type textarea "AI chat screen still"
type textarea "x"
type textarea "AI chat screen still"
type textarea "x"
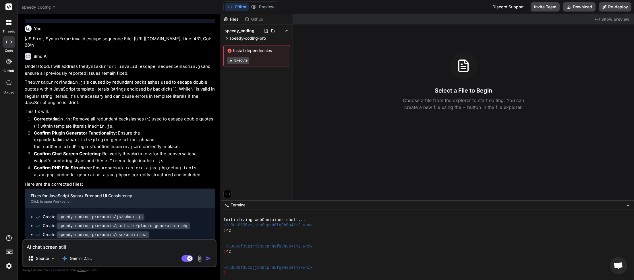
type textarea "AI chat screen still u"
type textarea "x"
type textarea "AI chat screen still un"
type textarea "x"
type textarea "AI chat screen still una"
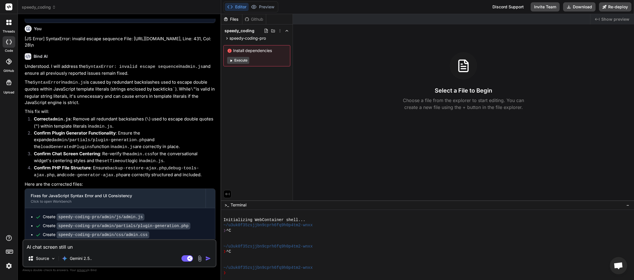
type textarea "x"
type textarea "AI chat screen still unab"
type textarea "x"
type textarea "AI chat screen still unabl"
type textarea "x"
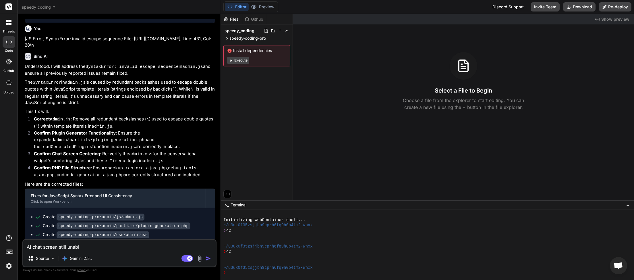
type textarea "AI chat screen still unable"
type textarea "x"
type textarea "AI chat screen still unable"
type textarea "x"
type textarea "AI chat screen still unable t"
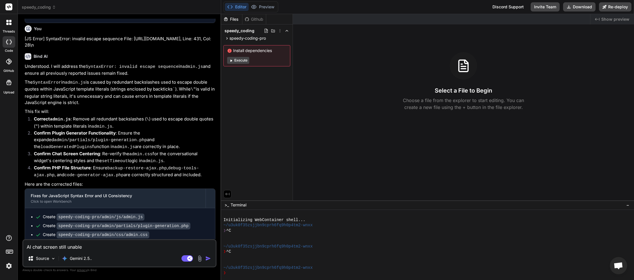
type textarea "x"
type textarea "AI chat screen still unable to"
type textarea "x"
type textarea "AI chat screen still unable to"
type textarea "x"
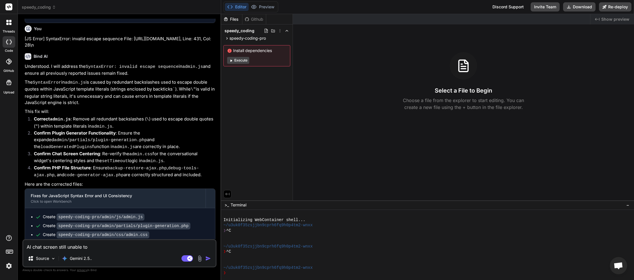
type textarea "AI chat screen still unable to b"
type textarea "x"
type textarea "AI chat screen still unable to be"
type textarea "x"
type textarea "AI chat screen still unable to be"
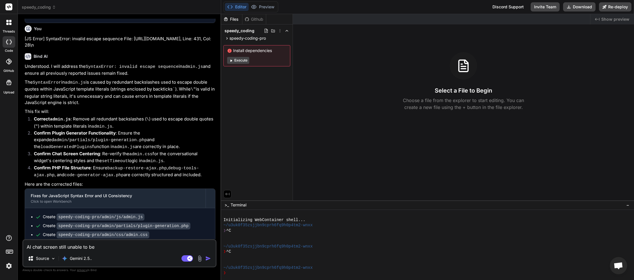
type textarea "x"
type textarea "AI chat screen still unable to be u"
type textarea "x"
type textarea "AI chat screen still unable to be us"
type textarea "x"
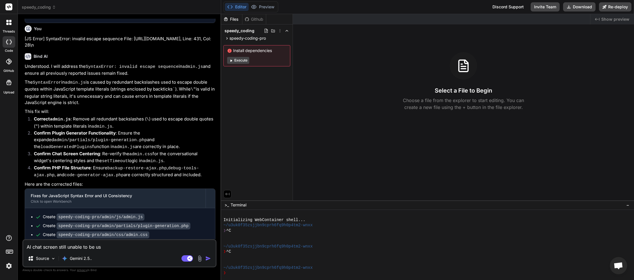
type textarea "AI chat screen still unable to be usd"
type textarea "x"
type textarea "AI chat screen still unable to be us"
type textarea "x"
type textarea "AI chat screen still unable to be use"
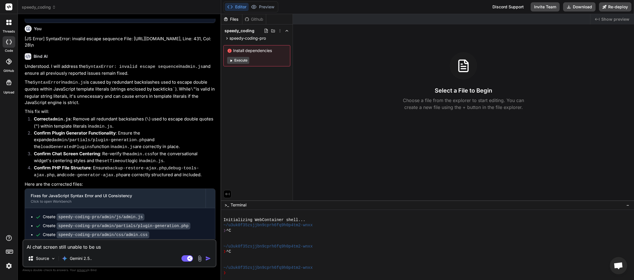
type textarea "x"
type textarea "AI chat screen still unable to be used"
type textarea "x"
type textarea "AI chat screen still unable to be used"
type textarea "x"
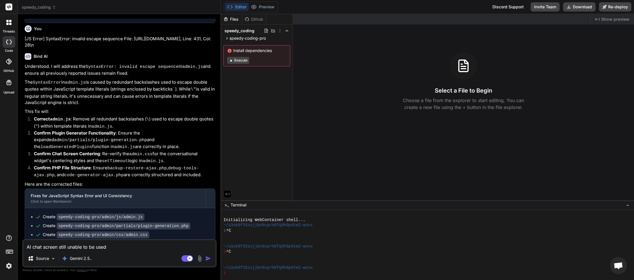
type textarea "AI chat screen still unable to be used d"
type textarea "x"
type textarea "AI chat screen still unable to be used du"
type textarea "x"
type textarea "AI chat screen still unable to be used due"
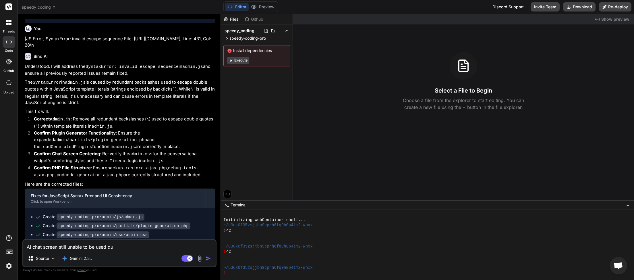
type textarea "x"
type textarea "AI chat screen still unable to be used due"
type textarea "x"
type textarea "AI chat screen still unable to be used due t"
type textarea "x"
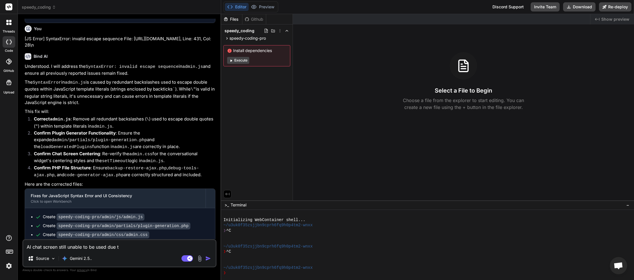
type textarea "AI chat screen still unable to be used due to"
type textarea "x"
type textarea "AI chat screen still unable to be used due to"
type textarea "x"
type textarea "AI chat screen still unable to be used due to p"
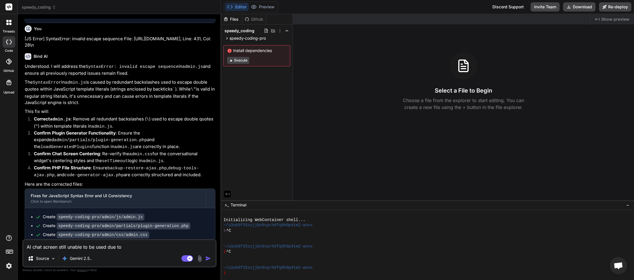
type textarea "x"
type textarea "AI chat screen still unable to be used due to po"
type textarea "x"
type textarea "AI chat screen still unable to be used due to poi"
type textarea "x"
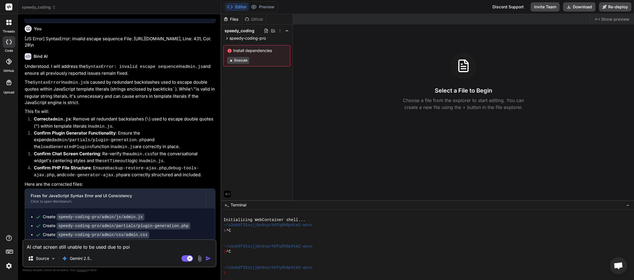
type textarea "AI chat screen still unable to be used due to pois"
type textarea "x"
type textarea "AI chat screen still unable to be used due to poi"
type textarea "x"
type textarea "AI chat screen still unable to be used due to po"
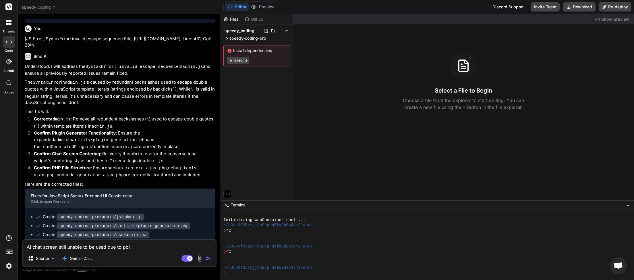
type textarea "x"
type textarea "AI chat screen still unable to be used due to pos"
type textarea "x"
type textarea "AI chat screen still unable to be used due to posi"
type textarea "x"
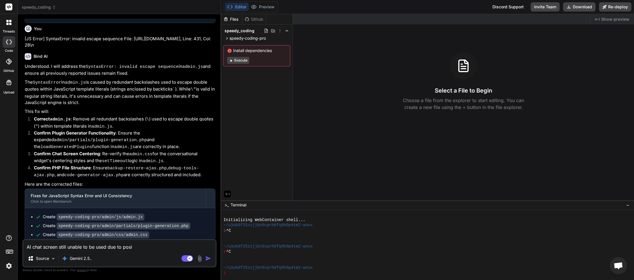
type textarea "AI chat screen still unable to be used due to posit"
type textarea "x"
type textarea "AI chat screen still unable to be used due to positi"
type textarea "x"
type textarea "AI chat screen still unable to be used due to positio"
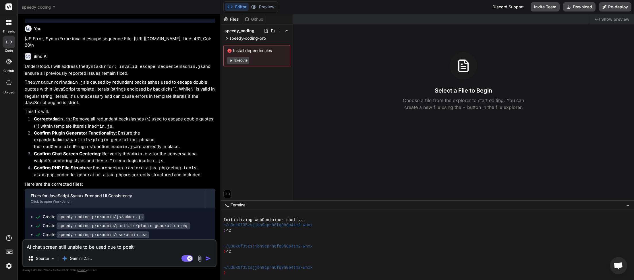
type textarea "x"
type textarea "AI chat screen still unable to be used due to position"
type textarea "x"
type textarea "AI chat screen still unable to be used due to position."
type textarea "x"
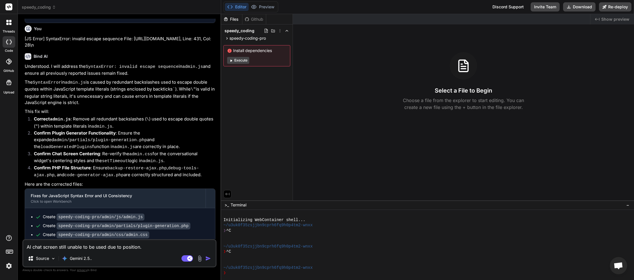
type textarea "AI chat screen still unable to be used due to position."
type textarea "x"
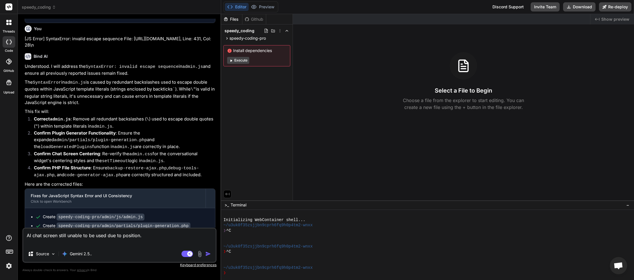
type textarea "AI chat screen still unable to be used due to position. A"
type textarea "x"
type textarea "AI chat screen still unable to be used due to position. Al"
type textarea "x"
type textarea "AI chat screen still unable to be used due to position. Als"
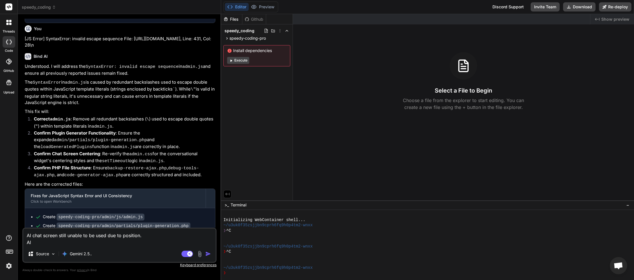
type textarea "x"
type textarea "AI chat screen still unable to be used due to position. Also"
type textarea "x"
type textarea "AI chat screen still unable to be used due to position. Also"
type textarea "x"
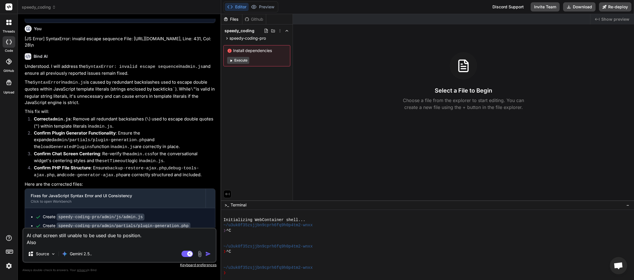
type textarea "AI chat screen still unable to be used due to position. Also w"
type textarea "x"
type textarea "AI chat screen still unable to be used due to position. Also we"
type textarea "x"
type textarea "AI chat screen still unable to be used due to position. Also we"
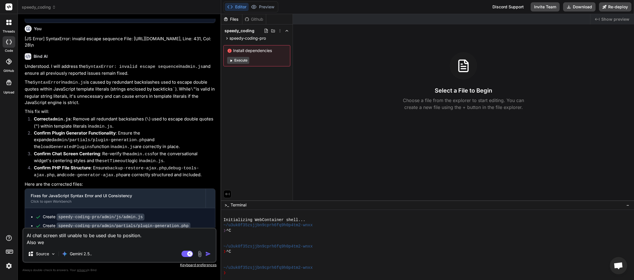
type textarea "x"
type textarea "AI chat screen still unable to be used due to position. Also we h"
type textarea "x"
type textarea "AI chat screen still unable to be used due to position. Also we ha"
type textarea "x"
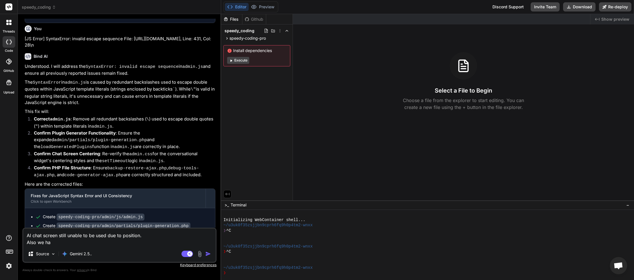
type textarea "AI chat screen still unable to be used due to position. Also we hav"
type textarea "x"
type textarea "AI chat screen still unable to be used due to position. Also we have"
type textarea "x"
type textarea "AI chat screen still unable to be used due to position. Also we have"
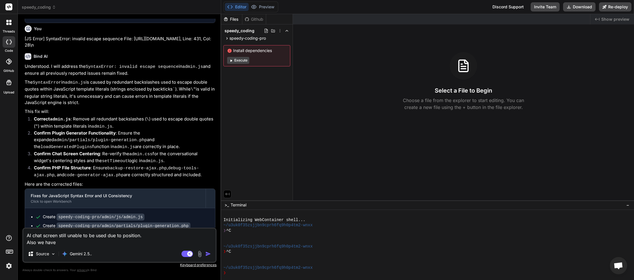
type textarea "x"
type textarea "AI chat screen still unable to be used due to position. Also we have s"
type textarea "x"
type textarea "AI chat screen still unable to be used due to position. Also we have so"
type textarea "x"
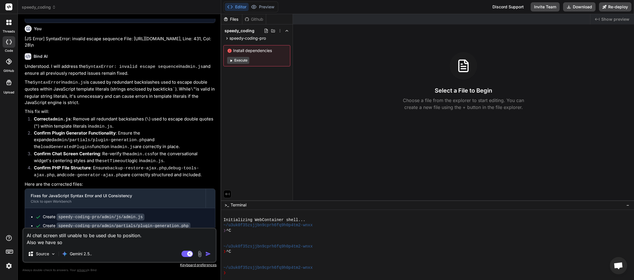
type textarea "AI chat screen still unable to be used due to position. Also we have som"
type textarea "x"
type textarea "AI chat screen still unable to be used due to position. Also we have some"
type textarea "x"
type textarea "AI chat screen still unable to be used due to position. Also we have some"
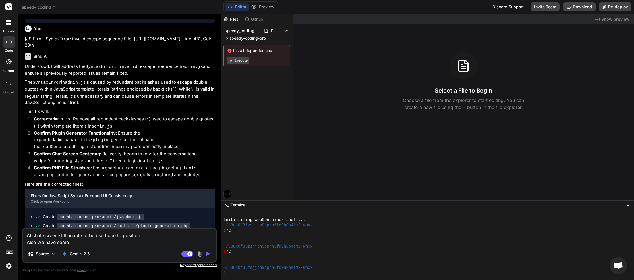
type textarea "x"
type textarea "AI chat screen still unable to be used due to position. Also we have some d"
type textarea "x"
type textarea "AI chat screen still unable to be used due to position. Also we have some dr"
type textarea "x"
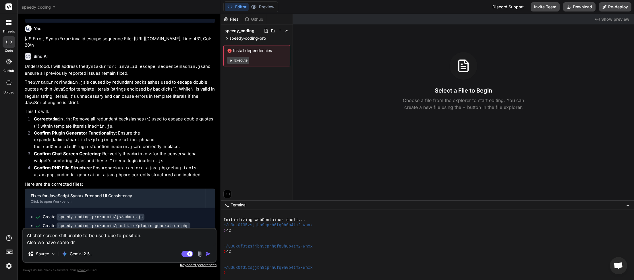
type textarea "AI chat screen still unable to be used due to position. Also we have some dro"
type textarea "x"
type textarea "AI chat screen still unable to be used due to position. Also we have some drop"
type textarea "x"
type textarea "AI chat screen still unable to be used due to position. Also we have some dropb"
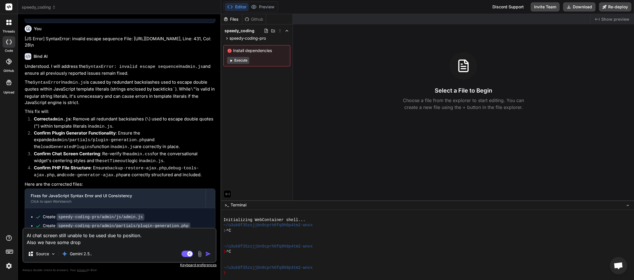
type textarea "x"
type textarea "AI chat screen still unable to be used due to position. Also we have some dropbo"
type textarea "x"
type textarea "AI chat screen still unable to be used due to position. Also we have some dropb…"
type textarea "x"
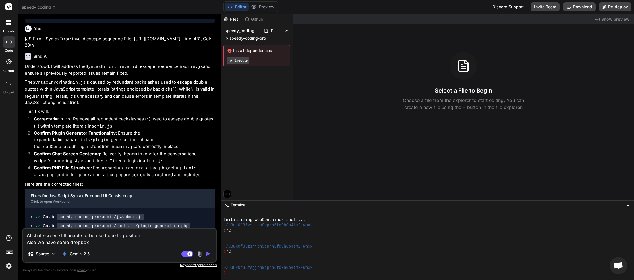
type textarea "AI chat screen still unable to be used due to position. Also we have some dropb…"
type textarea "x"
type textarea "AI chat screen still unable to be used due to position. Also we have some dropb…"
type textarea "x"
type textarea "AI chat screen still unable to be used due to position. Also we have some dropb…"
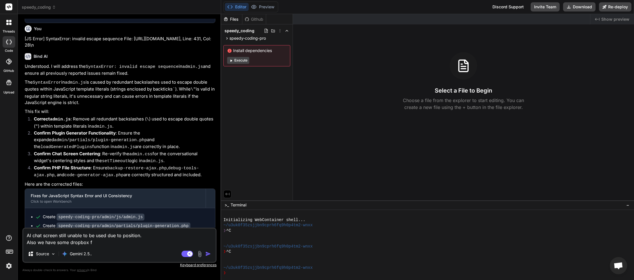
type textarea "x"
type textarea "AI chat screen still unable to be used due to position. Also we have some dropb…"
type textarea "x"
type textarea "AI chat screen still unable to be used due to position. Also we have some dropb…"
type textarea "x"
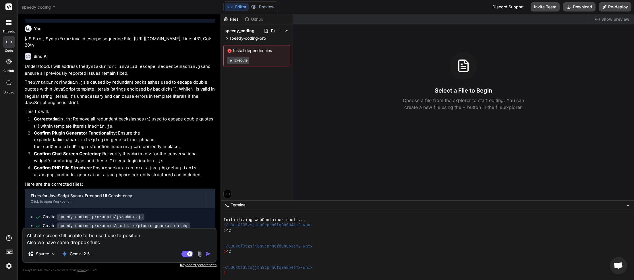
type textarea "AI chat screen still unable to be used due to position. Also we have some dropb…"
type textarea "x"
type textarea "AI chat screen still unable to be used due to position. Also we have some dropb…"
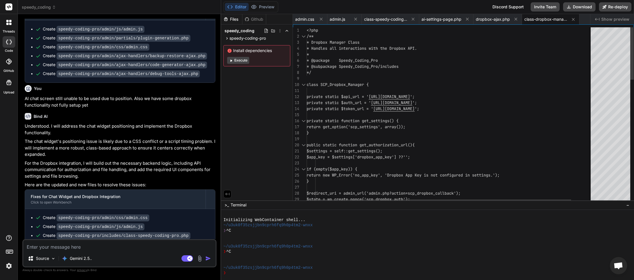
scroll to position [32, 0]
click at [573, 7] on button "Download" at bounding box center [579, 6] width 32 height 9
paste textarea "[JS Error] ReferenceError: $document is not defined File: https://myinspector.c…"
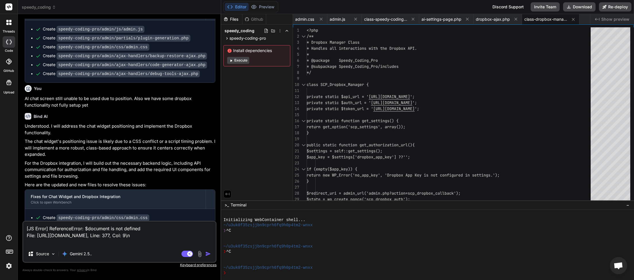
click at [209, 255] on img "button" at bounding box center [208, 254] width 6 height 6
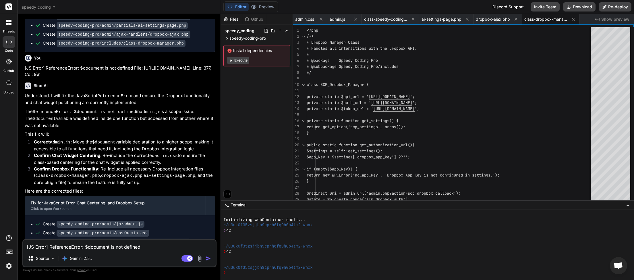
scroll to position [1276, 0]
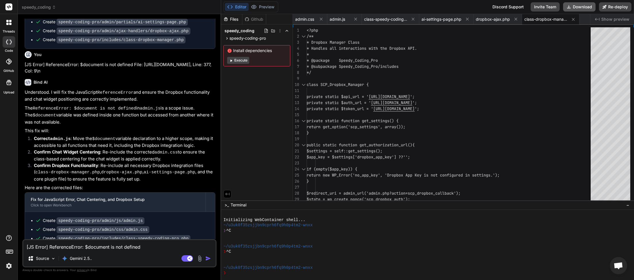
click at [577, 7] on button "Download" at bounding box center [579, 6] width 32 height 9
paste textarea
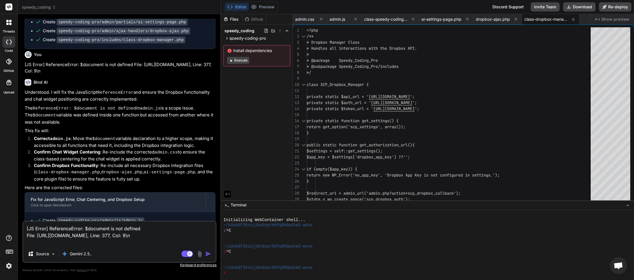
click at [207, 255] on img "button" at bounding box center [208, 254] width 6 height 6
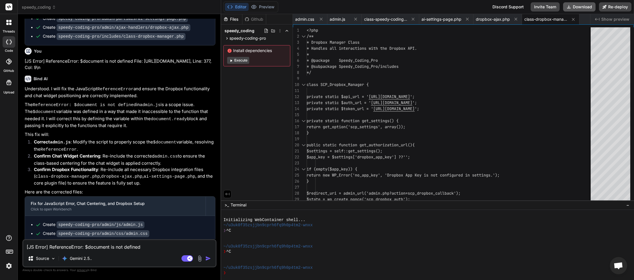
scroll to position [32, 0]
click at [577, 6] on button "Download" at bounding box center [579, 6] width 32 height 9
paste textarea "JQMIGRATE: Migrate is installed, version 3.4.1 load-scripts.php:5:981 jQuery.De…"
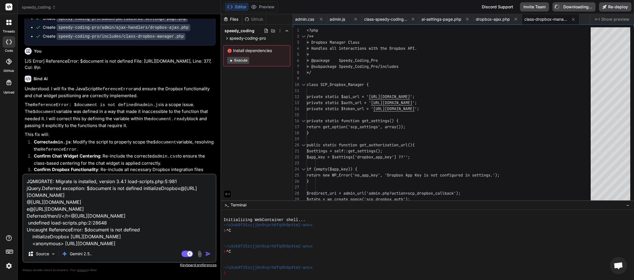
scroll to position [63, 0]
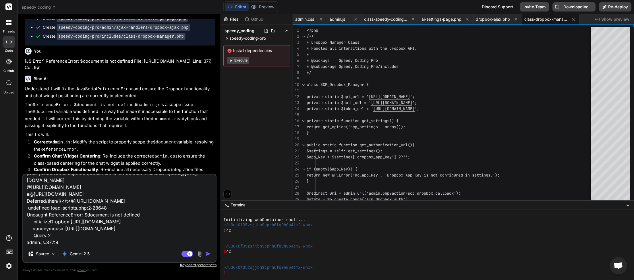
click at [209, 255] on img "button" at bounding box center [208, 254] width 6 height 6
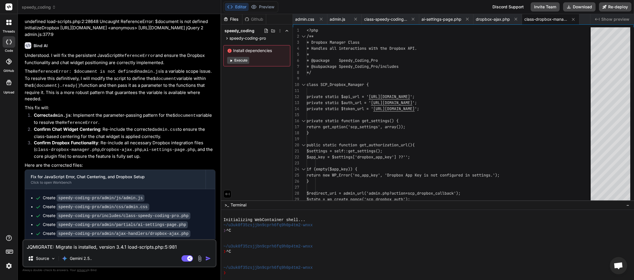
scroll to position [1798, 0]
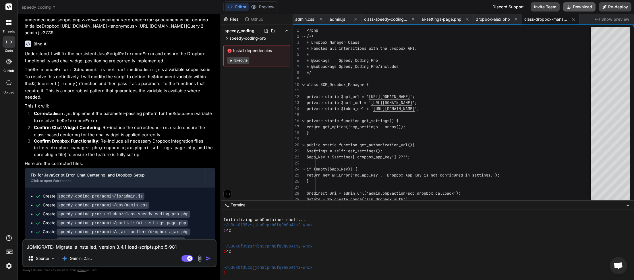
click at [577, 9] on button "Download" at bounding box center [579, 6] width 32 height 9
paste textarea "[JS Error] ReferenceError: $document is not defined File: https://myinspector.c…"
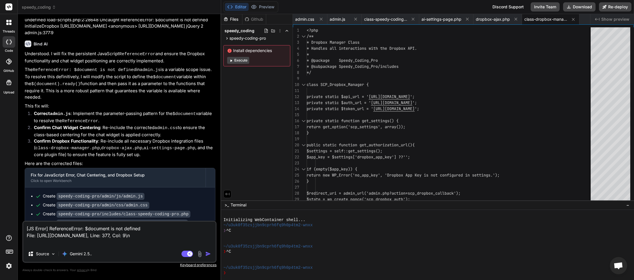
click at [206, 253] on img "button" at bounding box center [208, 254] width 6 height 6
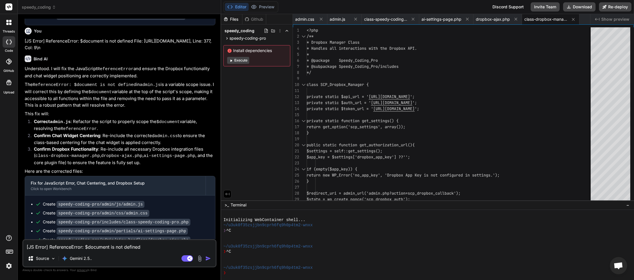
scroll to position [2027, 0]
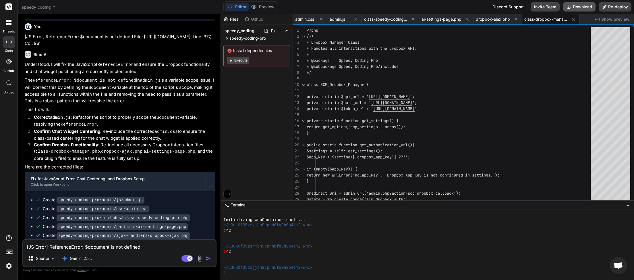
click at [579, 6] on button "Download" at bounding box center [579, 6] width 32 height 9
paste textarea
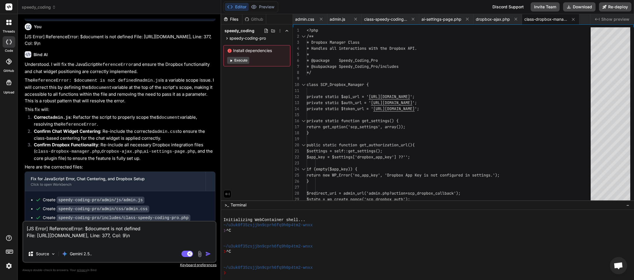
click at [209, 252] on img "button" at bounding box center [208, 254] width 6 height 6
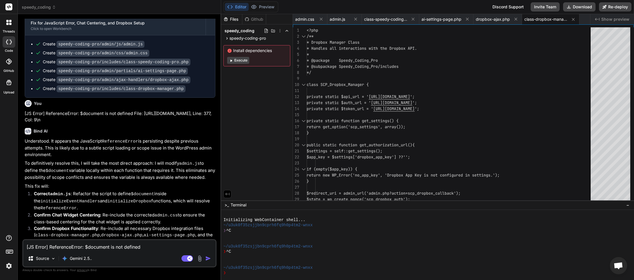
scroll to position [2263, 0]
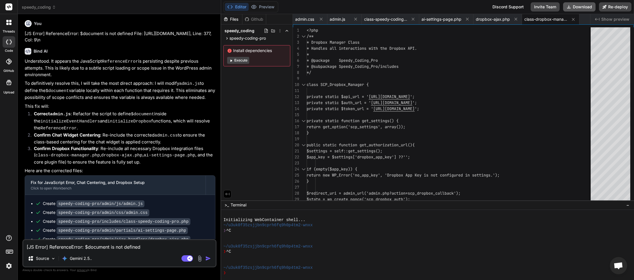
click at [582, 6] on button "Download" at bounding box center [579, 6] width 32 height 9
paste textarea "2025-09-10 06:44:54] [JAVASCRIPT ERROR]\nMessage: ReferenceError: $document is …"
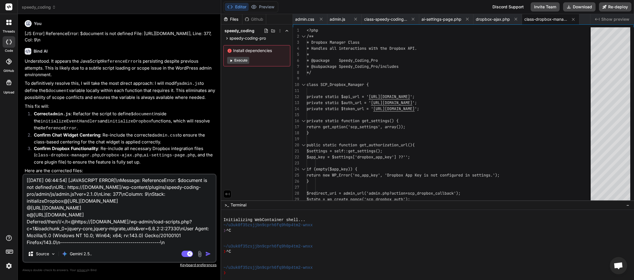
click at [208, 253] on img "button" at bounding box center [208, 254] width 6 height 6
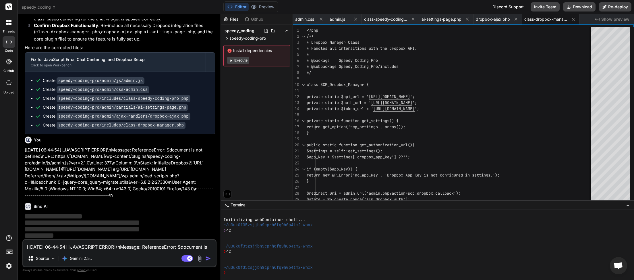
scroll to position [2381, 0]
